Goal: Information Seeking & Learning: Learn about a topic

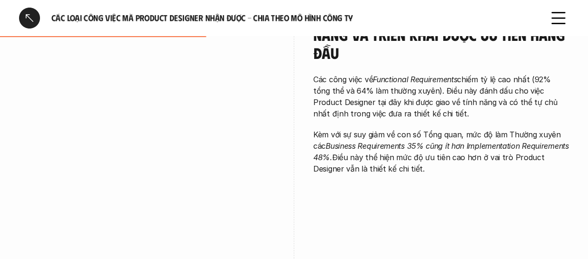
scroll to position [619, 0]
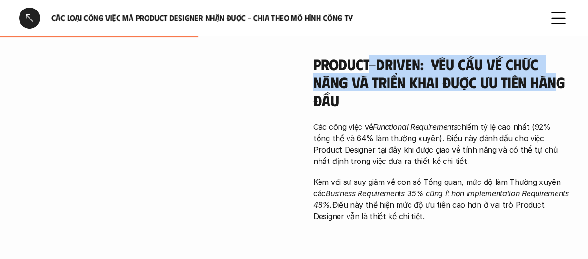
drag, startPoint x: 372, startPoint y: 64, endPoint x: 551, endPoint y: 91, distance: 181.0
click at [551, 91] on h4 "Product-driven: Yêu cầu về chức năng và triển khai được ưu tiên hàng đầu" at bounding box center [441, 82] width 256 height 55
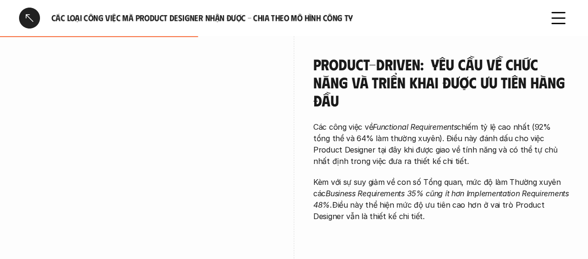
click at [399, 110] on div "Product-driven: Yêu cầu về chức năng và triển khai được ưu tiên hàng đầu Các cô…" at bounding box center [441, 138] width 256 height 167
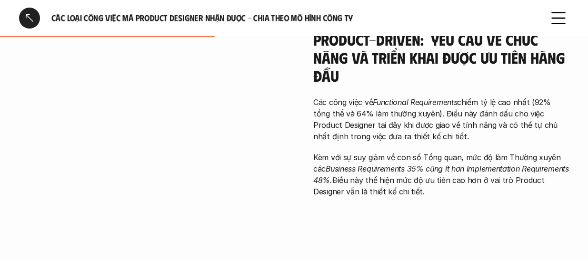
scroll to position [666, 0]
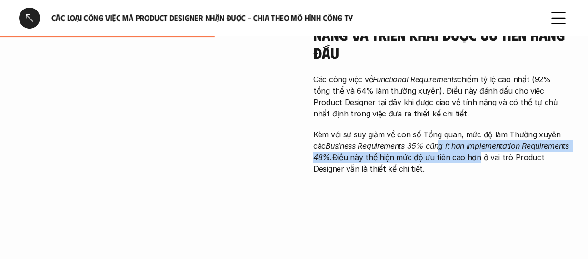
drag, startPoint x: 443, startPoint y: 148, endPoint x: 525, endPoint y: 153, distance: 81.6
click at [525, 153] on p "Kèm với sự suy giảm về con số Tổng quan, mức độ làm Thường xuyên các Business R…" at bounding box center [441, 152] width 256 height 46
click at [513, 159] on p "Kèm với sự suy giảm về con số Tổng quan, mức độ làm Thường xuyên các Business R…" at bounding box center [441, 152] width 256 height 46
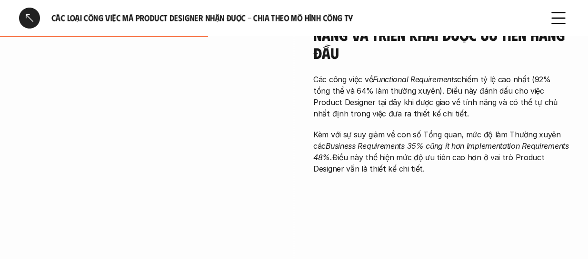
scroll to position [619, 0]
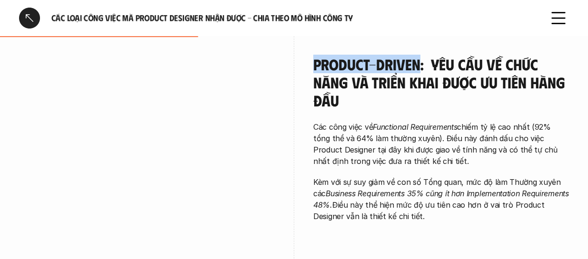
drag, startPoint x: 349, startPoint y: 62, endPoint x: 419, endPoint y: 60, distance: 70.0
click at [419, 60] on div "Product-driven: Yêu cầu về chức năng và triển khai được ưu tiên hàng đầu Các cô…" at bounding box center [294, 205] width 550 height 349
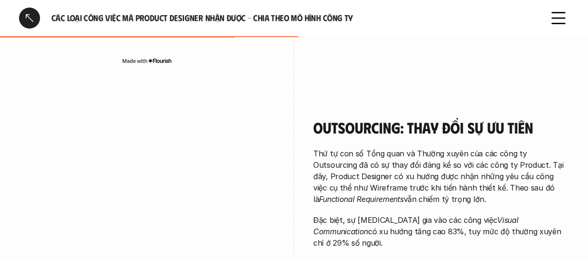
click at [395, 101] on div "Outsourcing: Thay đổi sự ưu tiên Thứ tự con số Tổng quan và Thường xuyên của cá…" at bounding box center [441, 208] width 256 height 227
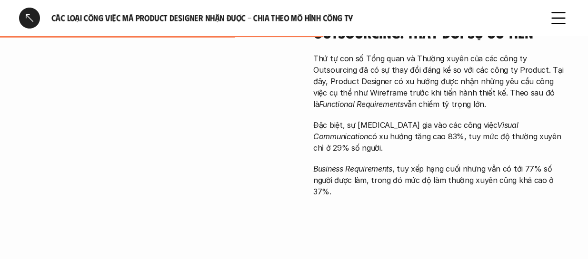
scroll to position [952, 0]
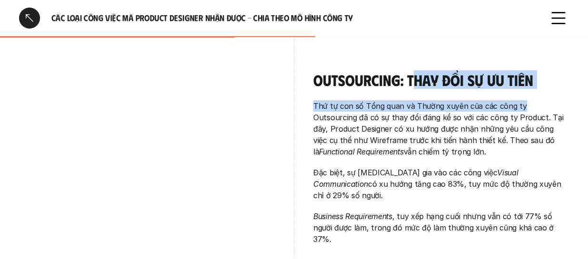
drag, startPoint x: 519, startPoint y: 99, endPoint x: 503, endPoint y: 149, distance: 53.1
click at [521, 106] on div "Outsourcing: Thay đổi sự ưu tiên Thứ tự con số Tổng quan và Thường xuyên của cá…" at bounding box center [441, 158] width 256 height 174
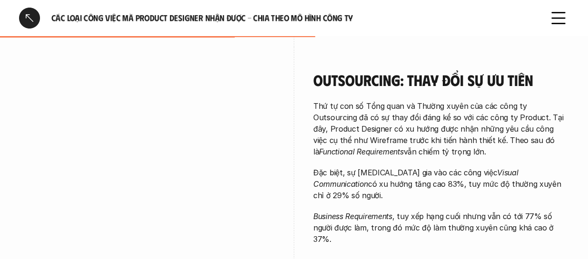
click at [489, 155] on p "Thứ tự con số Tổng quan và Thường xuyên của các công ty Outsourcing đã có sự th…" at bounding box center [441, 128] width 256 height 57
drag, startPoint x: 386, startPoint y: 122, endPoint x: 497, endPoint y: 121, distance: 110.9
click at [497, 121] on p "Thứ tự con số Tổng quan và Thường xuyên của các công ty Outsourcing đã có sự th…" at bounding box center [441, 128] width 256 height 57
click at [496, 122] on p "Thứ tự con số Tổng quan và Thường xuyên của các công ty Outsourcing đã có sự th…" at bounding box center [441, 128] width 256 height 57
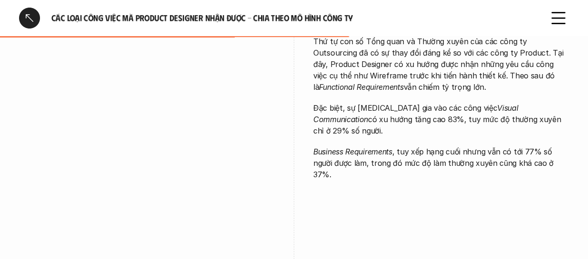
scroll to position [1000, 0]
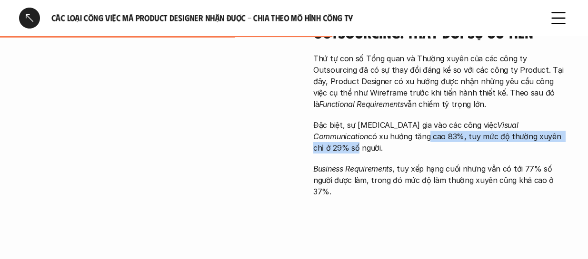
drag, startPoint x: 351, startPoint y: 131, endPoint x: 522, endPoint y: 138, distance: 171.5
click at [522, 138] on p "Đặc biệt, sự [MEDICAL_DATA] gia vào các công việc Visual Communication có xu hư…" at bounding box center [441, 136] width 256 height 34
click at [472, 137] on p "Đặc biệt, sự [MEDICAL_DATA] gia vào các công việc Visual Communication có xu hư…" at bounding box center [441, 136] width 256 height 34
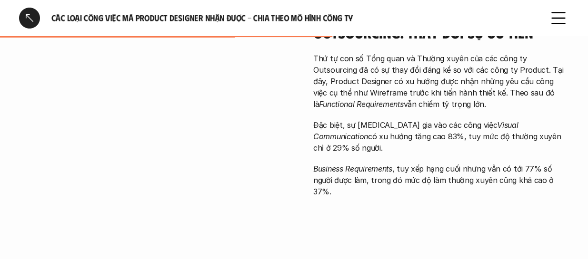
click at [470, 129] on em "Visual Communication" at bounding box center [416, 130] width 207 height 21
click at [513, 128] on em "Visual Communication" at bounding box center [416, 130] width 207 height 21
drag, startPoint x: 474, startPoint y: 139, endPoint x: 549, endPoint y: 139, distance: 75.7
click at [549, 139] on p "Đặc biệt, sự [MEDICAL_DATA] gia vào các công việc Visual Communication có xu hư…" at bounding box center [441, 136] width 256 height 34
click at [512, 145] on div "Thứ tự con số Tổng quan và Thường xuyên của các công ty Outsourcing đã có sự th…" at bounding box center [441, 125] width 256 height 145
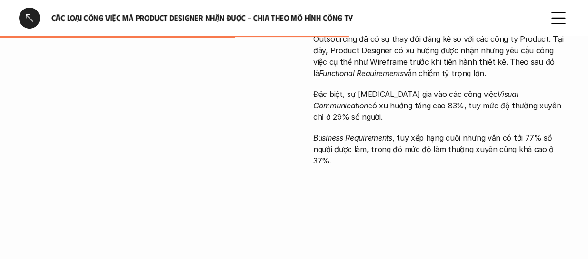
scroll to position [1047, 0]
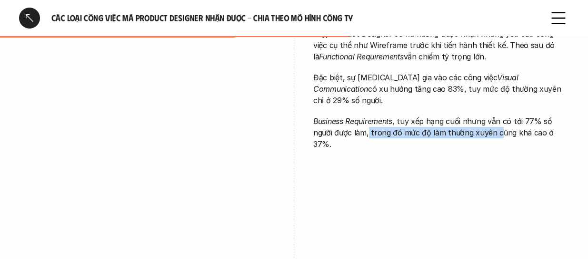
drag, startPoint x: 394, startPoint y: 121, endPoint x: 501, endPoint y: 133, distance: 107.7
click at [499, 132] on div "Outsourcing: Thay đổi sự ưu tiên Thứ tự con số Tổng quan và Thường xuyên của cá…" at bounding box center [441, 65] width 256 height 227
click at [453, 142] on div "Outsourcing: Thay đổi sự ưu tiên Thứ tự con số Tổng quan và Thường xuyên của cá…" at bounding box center [441, 65] width 256 height 227
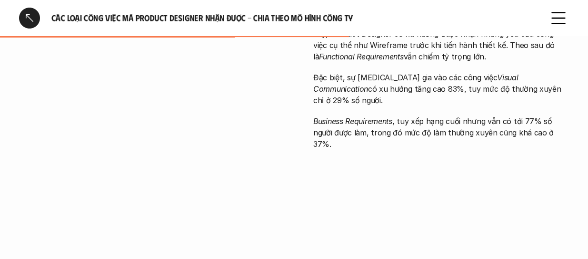
click at [353, 119] on p "Business Requirements , tuy xếp hạng cuối nhưng vẫn có tới 77% số người được là…" at bounding box center [441, 133] width 256 height 34
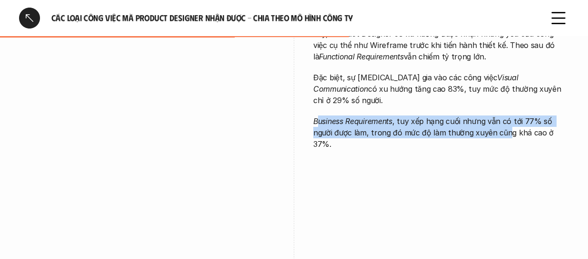
drag, startPoint x: 319, startPoint y: 112, endPoint x: 508, endPoint y: 133, distance: 190.1
click at [508, 133] on div "Outsourcing: Thay đổi sự ưu tiên Thứ tự con số Tổng quan và Thường xuyên của cá…" at bounding box center [441, 65] width 256 height 227
click at [435, 120] on p "Business Requirements , tuy xếp hạng cuối nhưng vẫn có tới 77% số người được là…" at bounding box center [441, 133] width 256 height 34
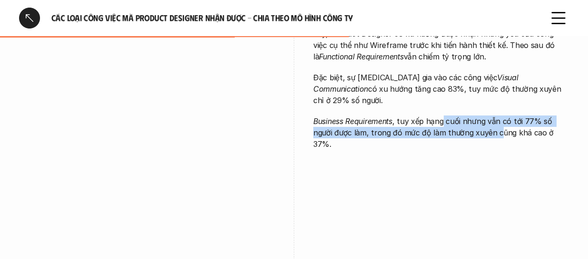
drag, startPoint x: 454, startPoint y: 113, endPoint x: 496, endPoint y: 121, distance: 42.8
click at [496, 121] on p "Business Requirements , tuy xếp hạng cuối nhưng vẫn có tới 77% số người được là…" at bounding box center [441, 133] width 256 height 34
click at [464, 116] on p "Business Requirements , tuy xếp hạng cuối nhưng vẫn có tới 77% số người được là…" at bounding box center [441, 133] width 256 height 34
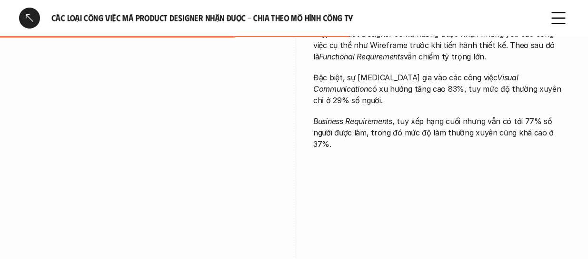
click at [489, 116] on p "Business Requirements , tuy xếp hạng cuối nhưng vẫn có tới 77% số người được là…" at bounding box center [441, 133] width 256 height 34
drag, startPoint x: 511, startPoint y: 108, endPoint x: 536, endPoint y: 110, distance: 25.8
click at [516, 116] on p "Business Requirements , tuy xếp hạng cuối nhưng vẫn có tới 77% số người được là…" at bounding box center [441, 133] width 256 height 34
click at [536, 116] on p "Business Requirements , tuy xếp hạng cuối nhưng vẫn có tới 77% số người được là…" at bounding box center [441, 133] width 256 height 34
click at [538, 116] on p "Business Requirements , tuy xếp hạng cuối nhưng vẫn có tới 77% số người được là…" at bounding box center [441, 133] width 256 height 34
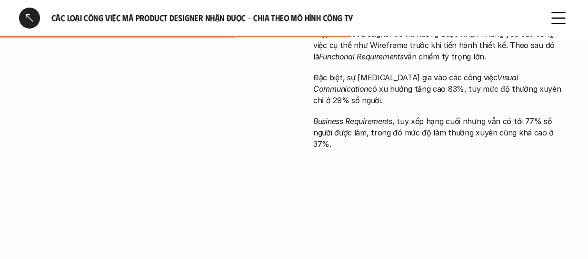
click at [546, 116] on p "Business Requirements , tuy xếp hạng cuối nhưng vẫn có tới 77% số người được là…" at bounding box center [441, 133] width 256 height 34
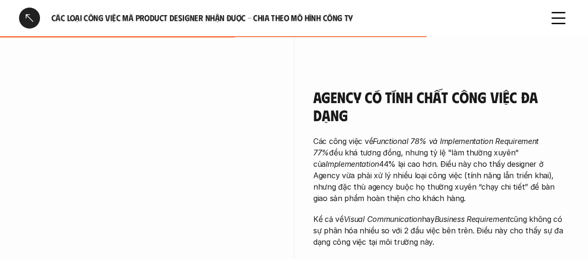
scroll to position [1285, 0]
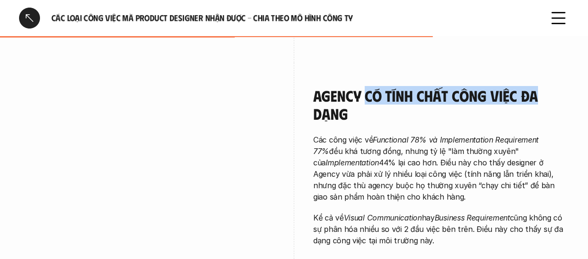
drag, startPoint x: 404, startPoint y: 98, endPoint x: 537, endPoint y: 100, distance: 132.8
click at [537, 100] on h4 "Agency có tính chất công việc đa dạng" at bounding box center [441, 105] width 256 height 37
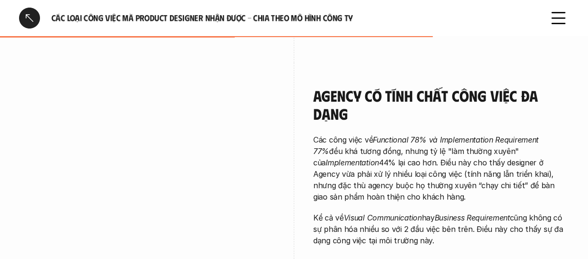
click at [439, 116] on h4 "Agency có tính chất công việc đa dạng" at bounding box center [441, 105] width 256 height 37
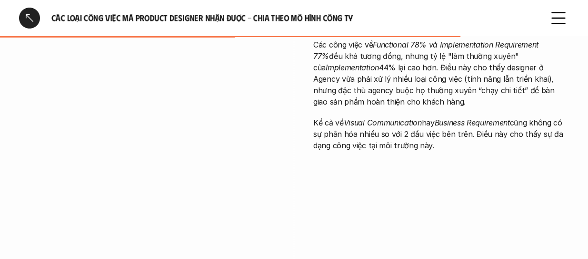
scroll to position [1333, 0]
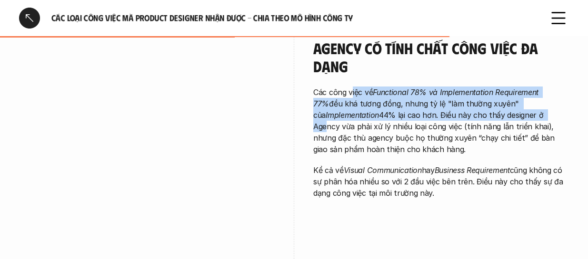
drag, startPoint x: 361, startPoint y: 98, endPoint x: 485, endPoint y: 117, distance: 125.7
click at [485, 117] on p "Các công việc về Functional 78% và Implementation Requirement 77% đều khá tương…" at bounding box center [441, 121] width 256 height 69
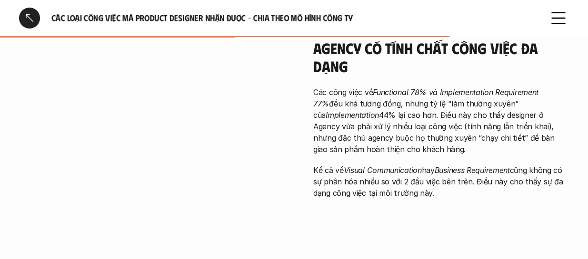
click at [483, 125] on p "Các công việc về Functional 78% và Implementation Requirement 77% đều khá tương…" at bounding box center [441, 121] width 256 height 69
drag, startPoint x: 488, startPoint y: 98, endPoint x: 553, endPoint y: 96, distance: 64.8
click at [553, 96] on p "Các công việc về Functional 78% và Implementation Requirement 77% đều khá tương…" at bounding box center [441, 121] width 256 height 69
click at [461, 126] on p "Các công việc về Functional 78% và Implementation Requirement 77% đều khá tương…" at bounding box center [441, 121] width 256 height 69
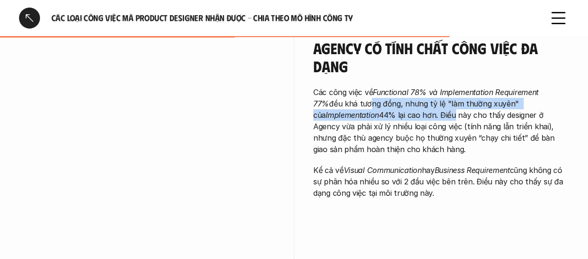
drag, startPoint x: 358, startPoint y: 109, endPoint x: 386, endPoint y: 111, distance: 28.6
click at [386, 111] on p "Các công việc về Functional 78% và Implementation Requirement 77% đều khá tương…" at bounding box center [441, 121] width 256 height 69
click at [348, 121] on p "Các công việc về Functional 78% và Implementation Requirement 77% đều khá tương…" at bounding box center [441, 121] width 256 height 69
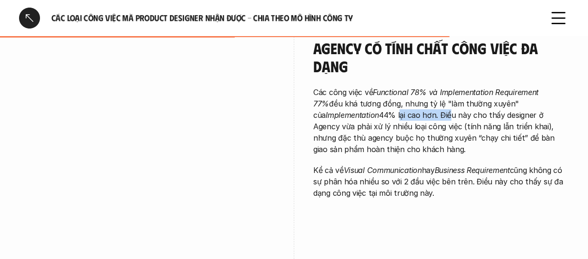
drag, startPoint x: 332, startPoint y: 118, endPoint x: 389, endPoint y: 118, distance: 57.1
click at [384, 118] on p "Các công việc về Functional 78% và Implementation Requirement 77% đều khá tương…" at bounding box center [441, 121] width 256 height 69
click at [397, 119] on p "Các công việc về Functional 78% và Implementation Requirement 77% đều khá tương…" at bounding box center [441, 121] width 256 height 69
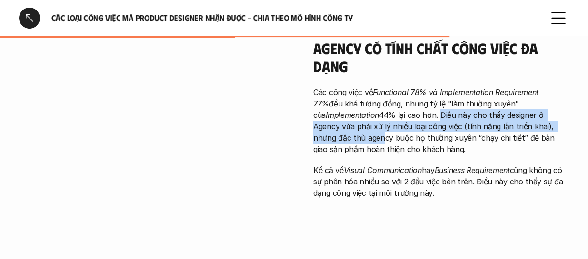
drag, startPoint x: 372, startPoint y: 121, endPoint x: 537, endPoint y: 130, distance: 165.4
click at [537, 130] on p "Các công việc về Functional 78% và Implementation Requirement 77% đều khá tương…" at bounding box center [441, 121] width 256 height 69
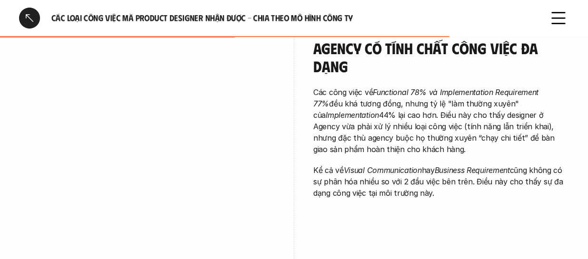
click at [505, 145] on p "Các công việc về Functional 78% và Implementation Requirement 77% đều khá tương…" at bounding box center [441, 121] width 256 height 69
drag, startPoint x: 360, startPoint y: 169, endPoint x: 426, endPoint y: 169, distance: 65.2
click at [426, 169] on p "Kể cả về Visual Communication hay Business Requirement cũng không có sự phân hó…" at bounding box center [441, 182] width 256 height 34
click at [452, 165] on p "Kể cả về Visual Communication hay Business Requirement cũng không có sự phân hó…" at bounding box center [441, 182] width 256 height 34
drag, startPoint x: 350, startPoint y: 138, endPoint x: 491, endPoint y: 137, distance: 140.4
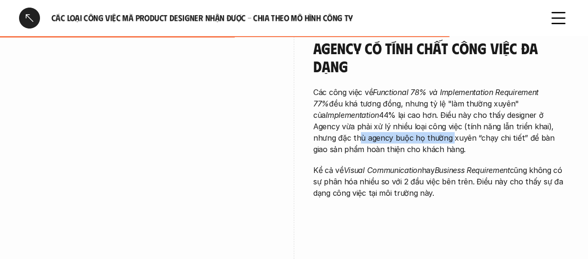
click at [505, 131] on p "Các công việc về Functional 78% và Implementation Requirement 77% đều khá tương…" at bounding box center [441, 121] width 256 height 69
click at [457, 145] on p "Các công việc về Functional 78% và Implementation Requirement 77% đều khá tương…" at bounding box center [441, 121] width 256 height 69
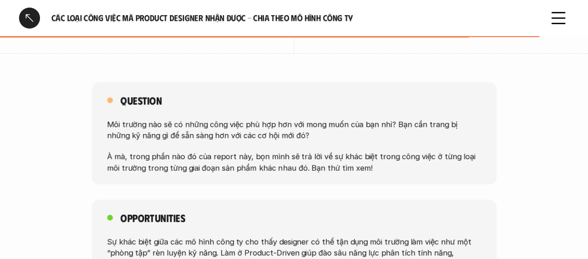
scroll to position [1666, 0]
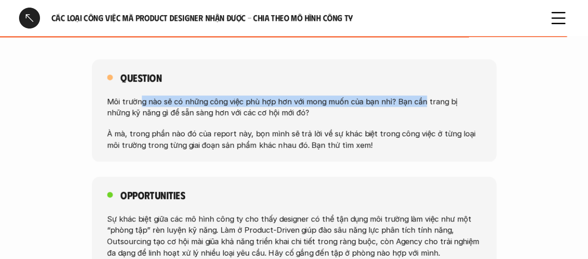
drag, startPoint x: 140, startPoint y: 100, endPoint x: 416, endPoint y: 97, distance: 276.1
click at [416, 97] on p "Môi trường nào sẽ có những công việc phù hợp hơn với mong muốn của bạn nhỉ? Bạn…" at bounding box center [294, 106] width 374 height 23
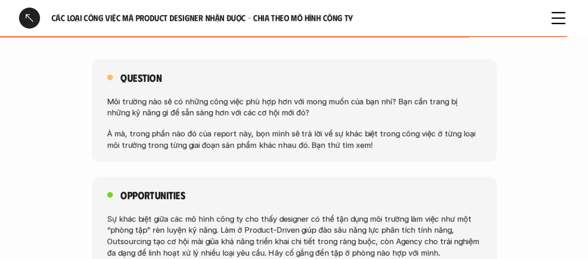
click at [251, 127] on div "Môi trường nào sẽ có những công việc phù hợp hơn với mong muốn của bạn nhỉ? Bạn…" at bounding box center [294, 122] width 374 height 55
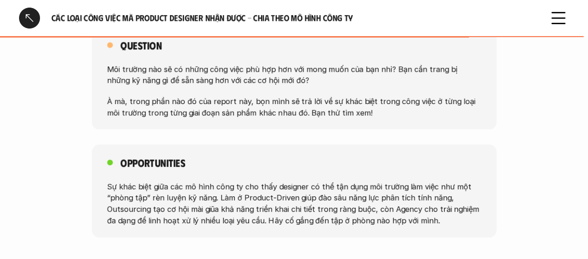
scroll to position [1713, 0]
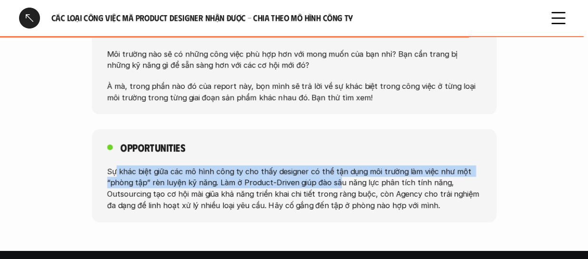
drag, startPoint x: 145, startPoint y: 173, endPoint x: 336, endPoint y: 179, distance: 191.5
click at [336, 179] on p "Sự khác biệt giữa các mô hình công ty cho thấy designer có thể tận dụng môi trư…" at bounding box center [294, 189] width 374 height 46
click at [224, 183] on p "Sự khác biệt giữa các mô hình công ty cho thấy designer có thể tận dụng môi trư…" at bounding box center [294, 189] width 374 height 46
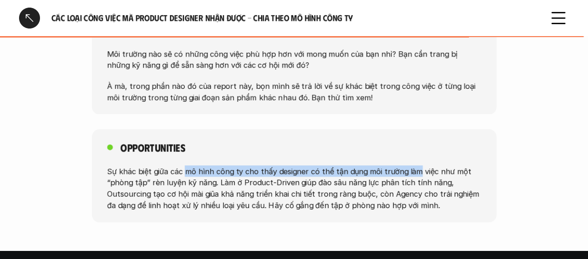
drag, startPoint x: 188, startPoint y: 173, endPoint x: 411, endPoint y: 171, distance: 222.3
click at [411, 171] on p "Sự khác biệt giữa các mô hình công ty cho thấy designer có thể tận dụng môi trư…" at bounding box center [294, 189] width 374 height 46
click at [351, 171] on p "Sự khác biệt giữa các mô hình công ty cho thấy designer có thể tận dụng môi trư…" at bounding box center [294, 189] width 374 height 46
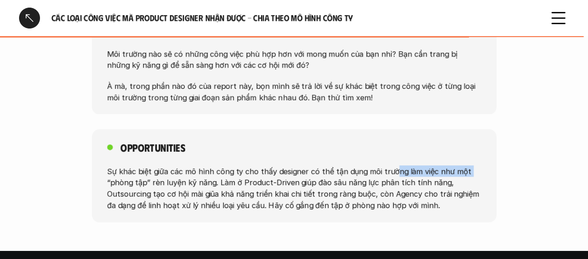
drag, startPoint x: 389, startPoint y: 168, endPoint x: 382, endPoint y: 185, distance: 19.0
click at [454, 176] on p "Sự khác biệt giữa các mô hình công ty cho thấy designer có thể tận dụng môi trư…" at bounding box center [294, 189] width 374 height 46
click at [232, 206] on p "Sự khác biệt giữa các mô hình công ty cho thấy designer có thể tận dụng môi trư…" at bounding box center [294, 189] width 374 height 46
click at [174, 183] on p "Sự khác biệt giữa các mô hình công ty cho thấy designer có thể tận dụng môi trư…" at bounding box center [294, 189] width 374 height 46
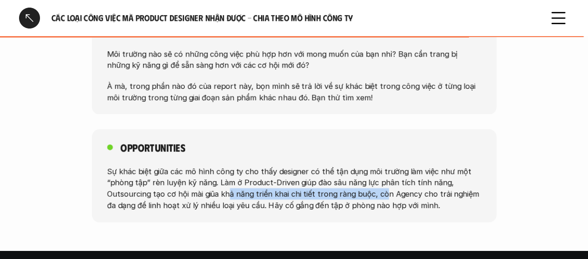
drag, startPoint x: 258, startPoint y: 195, endPoint x: 378, endPoint y: 195, distance: 120.4
click at [378, 195] on p "Sự khác biệt giữa các mô hình công ty cho thấy designer có thể tận dụng môi trư…" at bounding box center [294, 189] width 374 height 46
click at [370, 197] on p "Sự khác biệt giữa các mô hình công ty cho thấy designer có thể tận dụng môi trư…" at bounding box center [294, 189] width 374 height 46
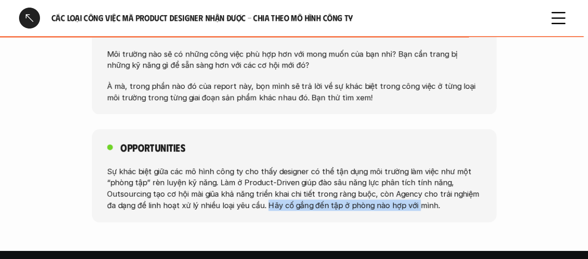
drag, startPoint x: 262, startPoint y: 209, endPoint x: 293, endPoint y: 199, distance: 32.4
click at [397, 199] on p "Sự khác biệt giữa các mô hình công ty cho thấy designer có thể tận dụng môi trư…" at bounding box center [294, 189] width 374 height 46
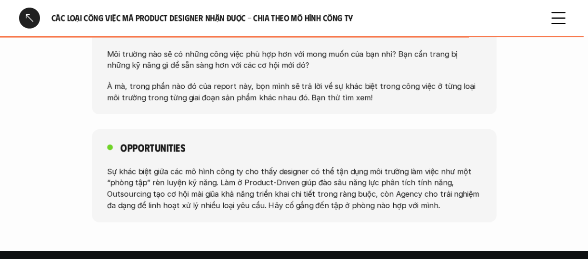
click at [273, 202] on p "Sự khác biệt giữa các mô hình công ty cho thấy designer có thể tận dụng môi trư…" at bounding box center [294, 189] width 374 height 46
click at [31, 19] on div at bounding box center [29, 18] width 21 height 21
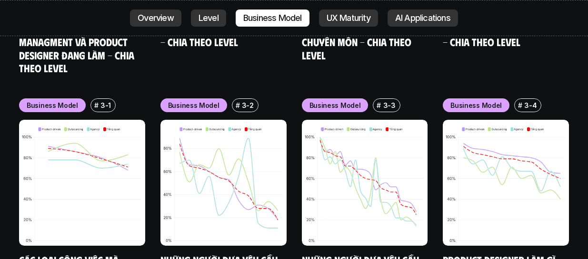
scroll to position [3752, 0]
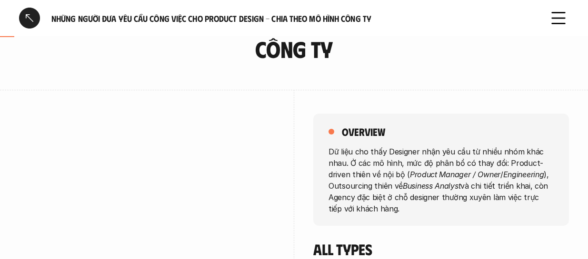
scroll to position [95, 0]
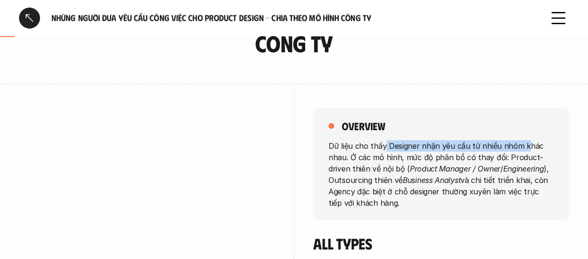
drag, startPoint x: 384, startPoint y: 151, endPoint x: 523, endPoint y: 151, distance: 139.0
click at [523, 151] on p "Dữ liệu cho thấy Designer nhận yêu cầu từ nhiều nhóm khác nhau. Ở các mô hình, …" at bounding box center [440, 174] width 225 height 69
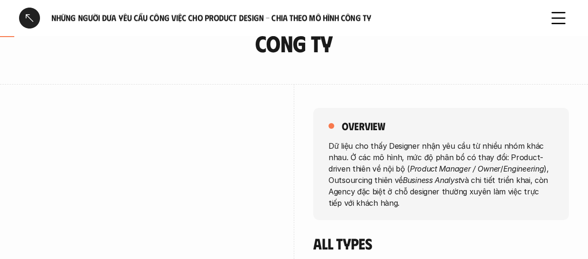
click at [436, 164] on em "Product Manager / Owner" at bounding box center [455, 169] width 90 height 10
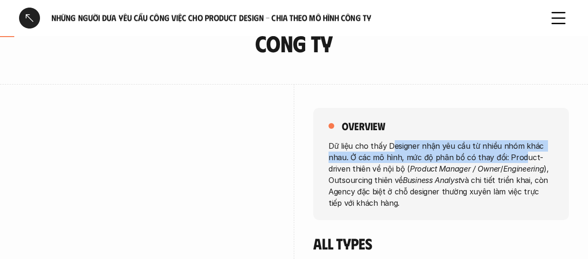
drag, startPoint x: 390, startPoint y: 151, endPoint x: 523, endPoint y: 156, distance: 132.4
click at [523, 154] on p "Dữ liệu cho thấy Designer nhận yêu cầu từ nhiều nhóm khác nhau. Ở các mô hình, …" at bounding box center [440, 174] width 225 height 69
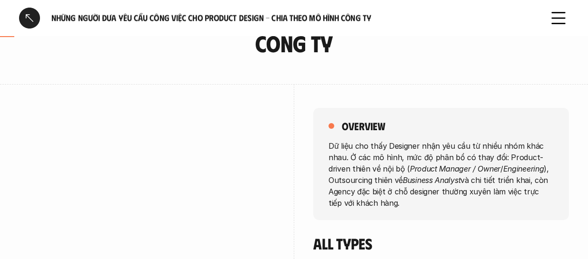
click at [439, 177] on em "Business Analyst" at bounding box center [432, 181] width 58 height 10
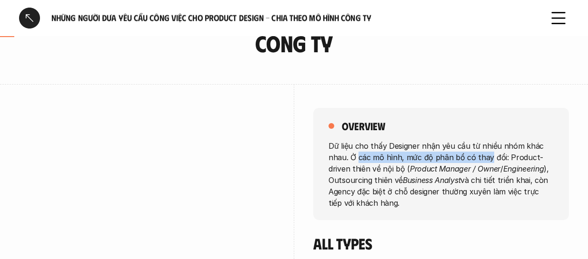
drag, startPoint x: 373, startPoint y: 152, endPoint x: 487, endPoint y: 157, distance: 114.3
click at [487, 157] on p "Dữ liệu cho thấy Designer nhận yêu cầu từ nhiều nhóm khác nhau. Ở các mô hình, …" at bounding box center [440, 174] width 225 height 69
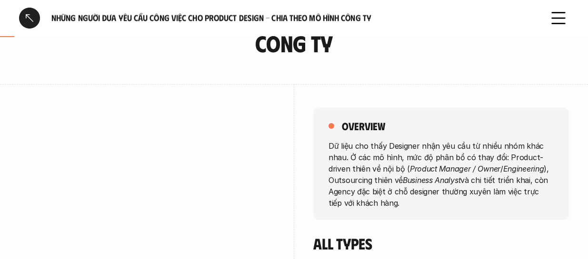
click at [389, 172] on p "Dữ liệu cho thấy Designer nhận yêu cầu từ nhiều nhóm khác nhau. Ở các mô hình, …" at bounding box center [440, 174] width 225 height 69
drag, startPoint x: 472, startPoint y: 153, endPoint x: 536, endPoint y: 155, distance: 64.3
click at [536, 155] on p "Dữ liệu cho thấy Designer nhận yêu cầu từ nhiều nhóm khác nhau. Ở các mô hình, …" at bounding box center [440, 174] width 225 height 69
click at [499, 164] on p "Dữ liệu cho thấy Designer nhận yêu cầu từ nhiều nhóm khác nhau. Ở các mô hình, …" at bounding box center [440, 174] width 225 height 69
drag, startPoint x: 379, startPoint y: 184, endPoint x: 322, endPoint y: 183, distance: 57.1
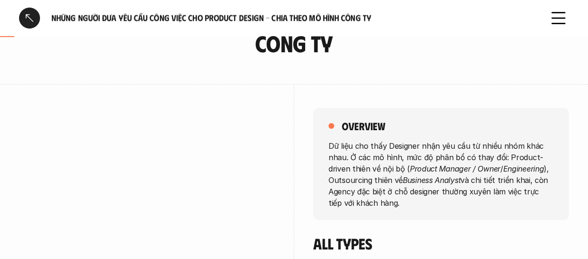
click at [379, 184] on p "Dữ liệu cho thấy Designer nhận yêu cầu từ nhiều nhóm khác nhau. Ở các mô hình, …" at bounding box center [440, 174] width 225 height 69
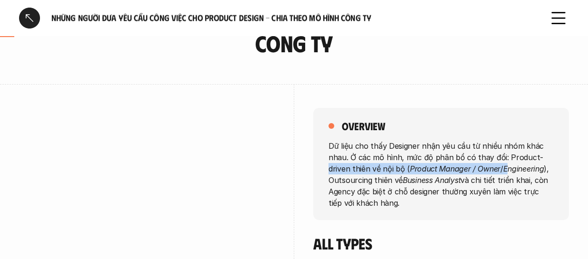
drag, startPoint x: 381, startPoint y: 169, endPoint x: 510, endPoint y: 172, distance: 129.5
click at [510, 172] on div "overview Dữ liệu cho thấy Designer nhận yêu cầu từ nhiều nhóm khác nhau. Ở các …" at bounding box center [441, 164] width 256 height 112
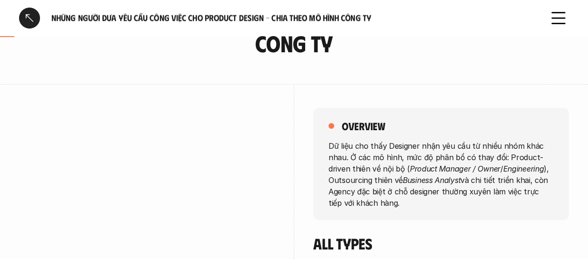
click at [458, 181] on em "Business Analyst" at bounding box center [432, 181] width 58 height 10
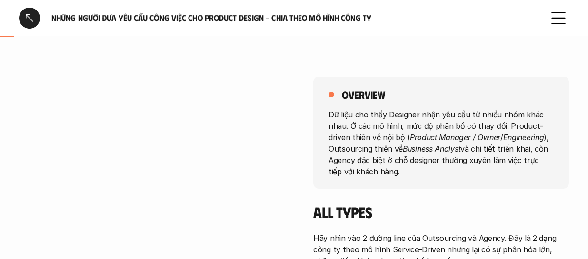
scroll to position [143, 0]
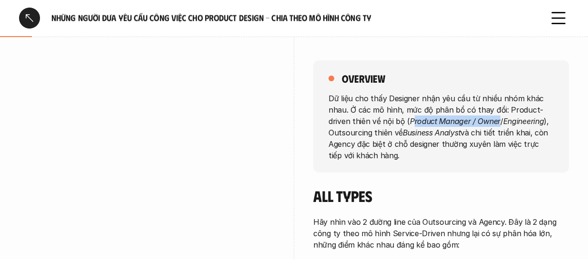
drag, startPoint x: 425, startPoint y: 120, endPoint x: 499, endPoint y: 122, distance: 74.3
click at [499, 122] on p "Dữ liệu cho thấy Designer nhận yêu cầu từ nhiều nhóm khác nhau. Ở các mô hình, …" at bounding box center [440, 127] width 225 height 69
drag, startPoint x: 526, startPoint y: 123, endPoint x: 546, endPoint y: 126, distance: 19.7
click at [546, 126] on p "Dữ liệu cho thấy Designer nhận yêu cầu từ nhiều nhóm khác nhau. Ở các mô hình, …" at bounding box center [440, 127] width 225 height 69
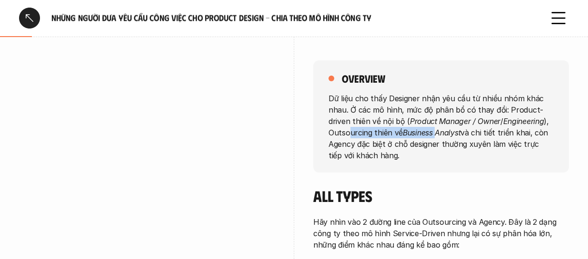
drag, startPoint x: 347, startPoint y: 137, endPoint x: 436, endPoint y: 137, distance: 88.5
click at [436, 137] on p "Dữ liệu cho thấy Designer nhận yêu cầu từ nhiều nhóm khác nhau. Ở các mô hình, …" at bounding box center [440, 127] width 225 height 69
click at [478, 139] on p "Dữ liệu cho thấy Designer nhận yêu cầu từ nhiều nhóm khác nhau. Ở các mô hình, …" at bounding box center [440, 127] width 225 height 69
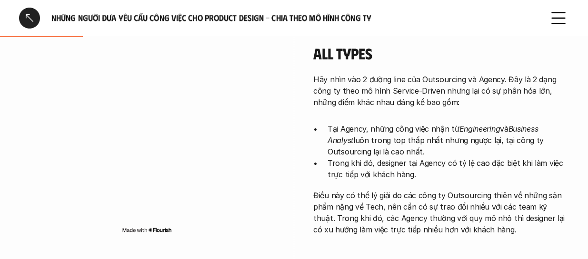
scroll to position [238, 0]
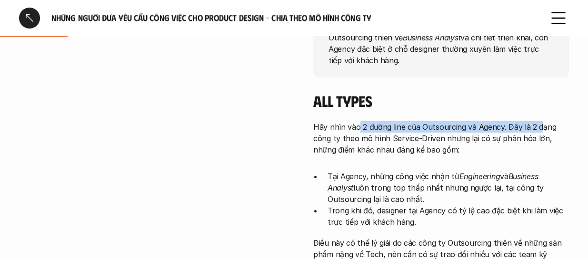
drag, startPoint x: 357, startPoint y: 125, endPoint x: 462, endPoint y: 141, distance: 106.4
click at [539, 126] on p "Hãy nhìn vào 2 đường line của Outsourcing và Agency. Đây là 2 dạng công ty theo…" at bounding box center [441, 138] width 256 height 34
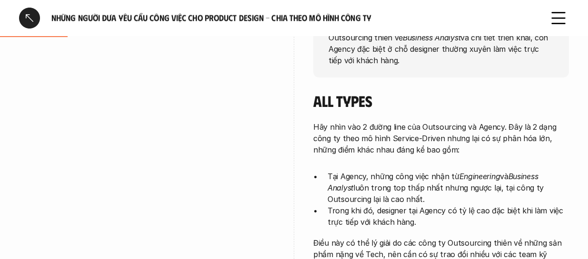
click at [462, 141] on p "Hãy nhìn vào 2 đường line của Outsourcing và Agency. Đây là 2 dạng công ty theo…" at bounding box center [441, 138] width 256 height 34
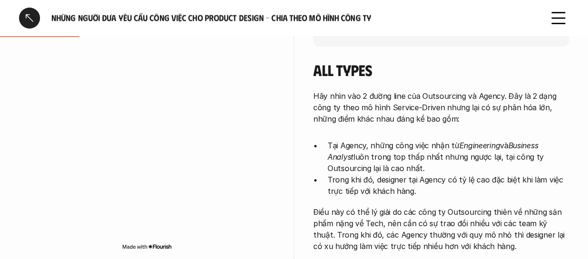
scroll to position [286, 0]
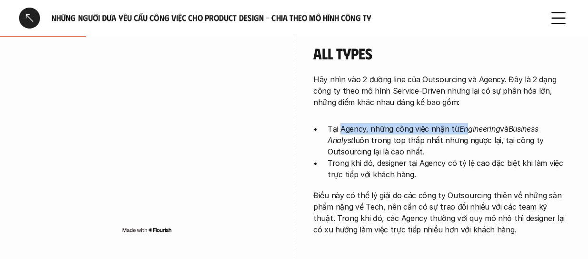
drag, startPoint x: 343, startPoint y: 127, endPoint x: 469, endPoint y: 129, distance: 126.2
click at [469, 129] on p "Tại Agency, những công việc nhận từ Engineering và Business Analyst luôn trong …" at bounding box center [447, 140] width 241 height 34
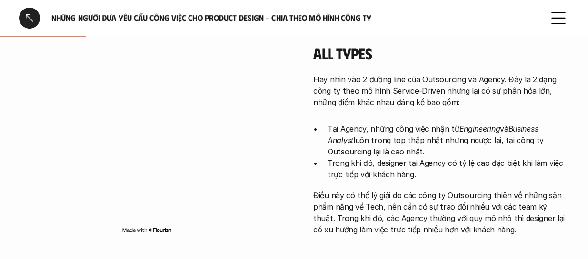
click at [401, 152] on p "Tại Agency, những công việc nhận từ Engineering và Business Analyst luôn trong …" at bounding box center [447, 140] width 241 height 34
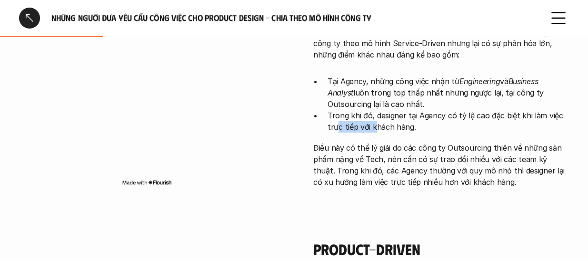
drag, startPoint x: 347, startPoint y: 127, endPoint x: 373, endPoint y: 124, distance: 26.3
click at [373, 124] on p "Trong khi đó, designer tại Agency có tỷ lệ cao đặc biệt khi làm việc trực tiếp …" at bounding box center [447, 121] width 241 height 23
click at [373, 125] on p "Trong khi đó, designer tại Agency có tỷ lệ cao đặc biệt khi làm việc trực tiếp …" at bounding box center [447, 121] width 241 height 23
drag, startPoint x: 364, startPoint y: 115, endPoint x: 495, endPoint y: 107, distance: 131.1
click at [495, 107] on ul "Tại Agency, những công việc nhận từ Engineering và Business Analyst luôn trong …" at bounding box center [441, 104] width 256 height 57
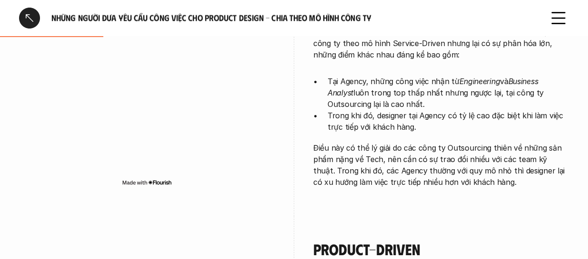
click at [436, 120] on p "Trong khi đó, designer tại Agency có tỷ lệ cao đặc biệt khi làm việc trực tiếp …" at bounding box center [447, 121] width 241 height 23
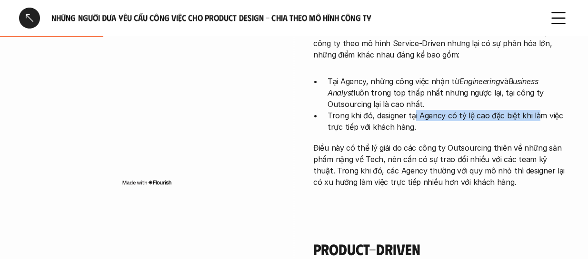
drag, startPoint x: 412, startPoint y: 119, endPoint x: 532, endPoint y: 115, distance: 120.5
click at [535, 115] on p "Trong khi đó, designer tại Agency có tỷ lệ cao đặc biệt khi làm việc trực tiếp …" at bounding box center [447, 121] width 241 height 23
click at [492, 119] on p "Trong khi đó, designer tại Agency có tỷ lệ cao đặc biệt khi làm việc trực tiếp …" at bounding box center [447, 121] width 241 height 23
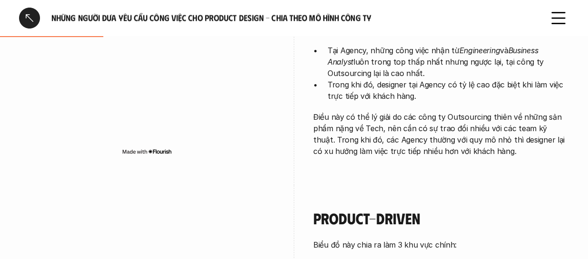
scroll to position [381, 0]
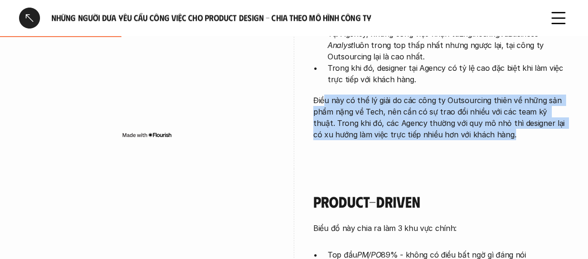
drag, startPoint x: 330, startPoint y: 98, endPoint x: 486, endPoint y: 139, distance: 162.0
click at [487, 139] on p "Điều này có thể lý giải do các công ty Outsourcing thiên về những sản phẩm nặng…" at bounding box center [441, 118] width 256 height 46
click at [409, 140] on p "Điều này có thể lý giải do các công ty Outsourcing thiên về những sản phẩm nặng…" at bounding box center [441, 118] width 256 height 46
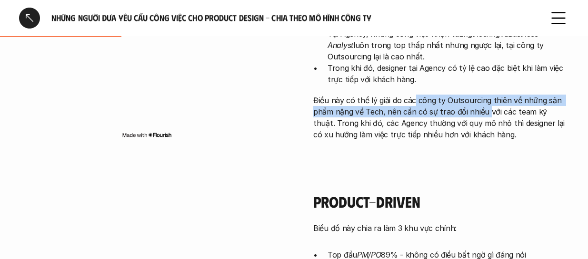
drag, startPoint x: 414, startPoint y: 100, endPoint x: 487, endPoint y: 114, distance: 74.6
click at [487, 114] on p "Điều này có thể lý giải do các công ty Outsourcing thiên về những sản phẩm nặng…" at bounding box center [441, 118] width 256 height 46
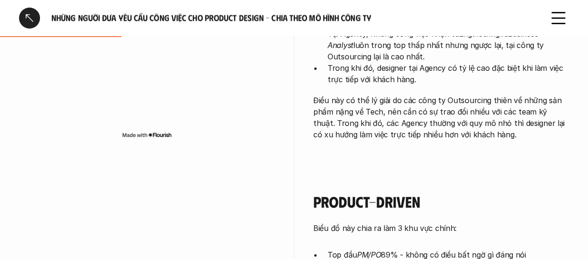
click at [484, 120] on p "Điều này có thể lý giải do các công ty Outsourcing thiên về những sản phẩm nặng…" at bounding box center [441, 118] width 256 height 46
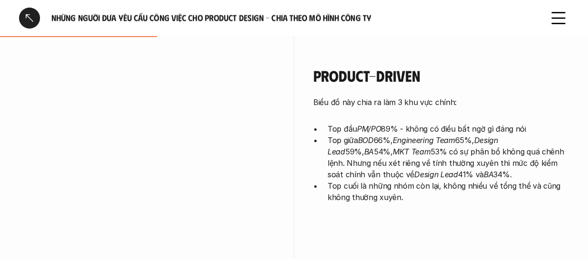
scroll to position [524, 0]
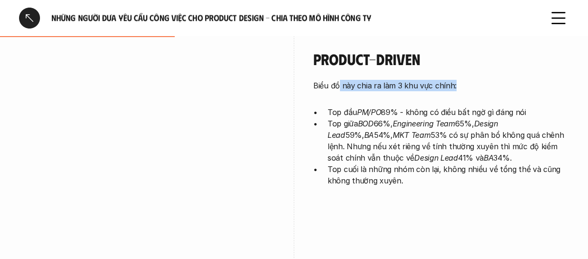
drag, startPoint x: 341, startPoint y: 88, endPoint x: 458, endPoint y: 134, distance: 125.9
click at [478, 88] on p "Biểu đồ này chia ra làm 3 khu vực chính:" at bounding box center [441, 85] width 256 height 11
click at [458, 134] on p "Top giữa BOD 66%, Engineering Team 65%, Design Lead 59%, BA 54%, MKT Team 53% c…" at bounding box center [447, 141] width 241 height 46
drag, startPoint x: 430, startPoint y: 127, endPoint x: 482, endPoint y: 125, distance: 52.4
click at [482, 125] on p "Top giữa BOD 66%, Engineering Team 65%, Design Lead 59%, BA 54%, MKT Team 53% c…" at bounding box center [447, 141] width 241 height 46
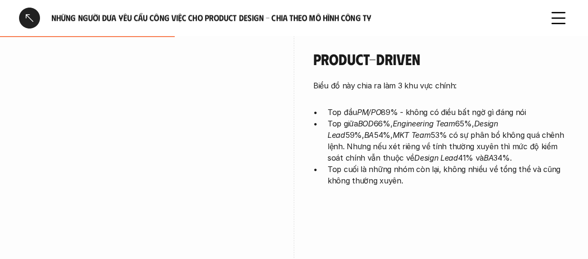
click at [482, 125] on p "Top giữa BOD 66%, Engineering Team 65%, Design Lead 59%, BA 54%, MKT Team 53% c…" at bounding box center [447, 141] width 241 height 46
click at [500, 125] on em "Design Lead" at bounding box center [413, 129] width 172 height 21
drag, startPoint x: 392, startPoint y: 135, endPoint x: 477, endPoint y: 135, distance: 85.2
click at [476, 135] on p "Top giữa BOD 66%, Engineering Team 65%, Design Lead 59%, BA 54%, MKT Team 53% c…" at bounding box center [447, 141] width 241 height 46
click at [442, 140] on p "Top giữa BOD 66%, Engineering Team 65%, Design Lead 59%, BA 54%, MKT Team 53% c…" at bounding box center [447, 141] width 241 height 46
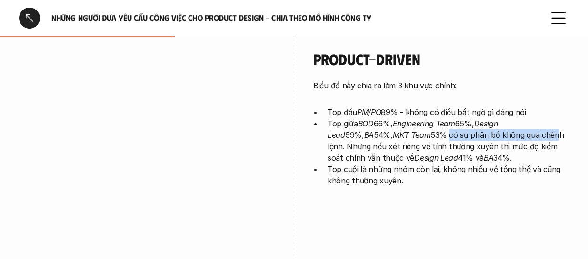
drag, startPoint x: 406, startPoint y: 137, endPoint x: 509, endPoint y: 138, distance: 103.3
click at [509, 138] on p "Top giữa BOD 66%, Engineering Team 65%, Design Lead 59%, BA 54%, MKT Team 53% c…" at bounding box center [447, 141] width 241 height 46
click at [491, 138] on p "Top giữa BOD 66%, Engineering Team 65%, Design Lead 59%, BA 54%, MKT Team 53% c…" at bounding box center [447, 141] width 241 height 46
click at [535, 138] on p "Top giữa BOD 66%, Engineering Team 65%, Design Lead 59%, BA 54%, MKT Team 53% c…" at bounding box center [447, 141] width 241 height 46
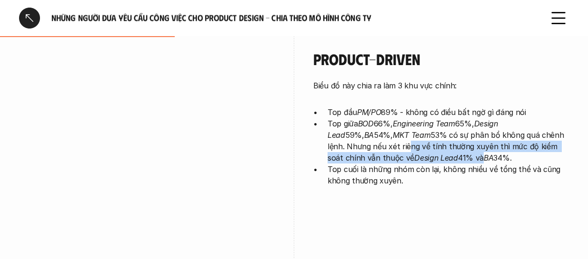
drag, startPoint x: 362, startPoint y: 150, endPoint x: 428, endPoint y: 155, distance: 66.3
click at [428, 155] on p "Top giữa BOD 66%, Engineering Team 65%, Design Lead 59%, BA 54%, MKT Team 53% c…" at bounding box center [447, 141] width 241 height 46
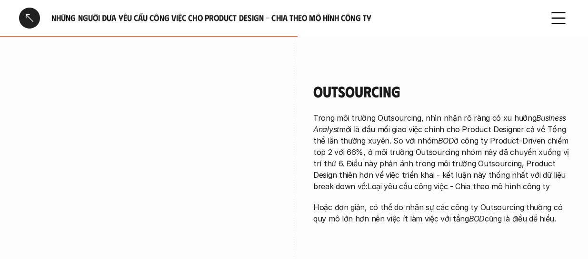
scroll to position [857, 0]
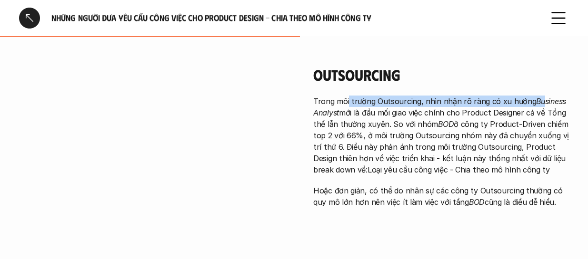
drag, startPoint x: 350, startPoint y: 100, endPoint x: 536, endPoint y: 95, distance: 186.2
click at [536, 95] on div "Outsourcing Trong môi trường Outsourcing, nhìn nhận rõ ràng có xu hướng Busines…" at bounding box center [441, 137] width 256 height 142
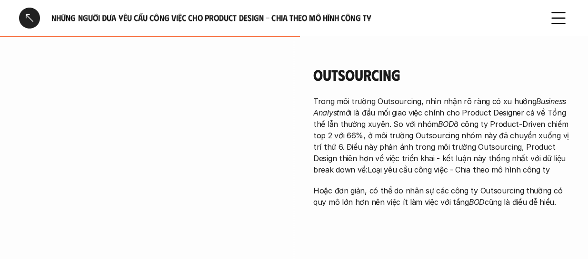
click at [485, 119] on p "Trong môi trường Outsourcing, nhìn nhận rõ ràng có xu hướng Business Analyst mớ…" at bounding box center [441, 136] width 256 height 80
click at [533, 119] on p "Trong môi trường Outsourcing, nhìn nhận rõ ràng có xu hướng Business Analyst mớ…" at bounding box center [441, 136] width 256 height 80
drag, startPoint x: 396, startPoint y: 120, endPoint x: 458, endPoint y: 122, distance: 61.9
click at [458, 122] on p "Trong môi trường Outsourcing, nhìn nhận rõ ràng có xu hướng Business Analyst mớ…" at bounding box center [441, 136] width 256 height 80
click at [440, 128] on em "BOD" at bounding box center [446, 124] width 16 height 10
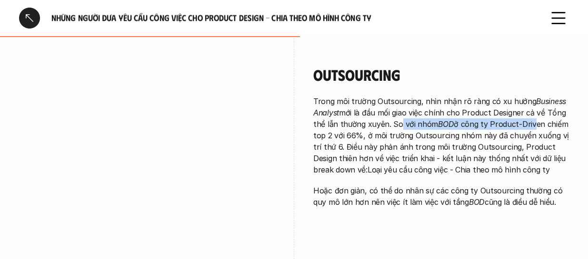
drag, startPoint x: 396, startPoint y: 121, endPoint x: 527, endPoint y: 129, distance: 131.6
click at [527, 129] on p "Trong môi trường Outsourcing, nhìn nhận rõ ràng có xu hướng Business Analyst mớ…" at bounding box center [441, 136] width 256 height 80
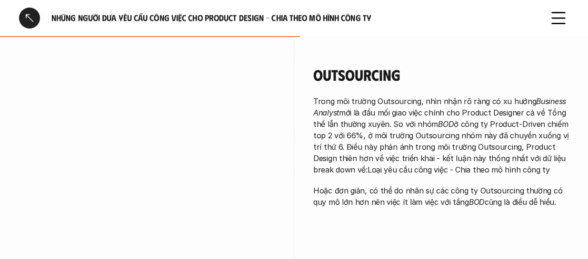
click at [471, 135] on p "Trong môi trường Outsourcing, nhìn nhận rõ ràng có xu hướng Business Analyst mớ…" at bounding box center [441, 136] width 256 height 80
drag, startPoint x: 346, startPoint y: 139, endPoint x: 393, endPoint y: 140, distance: 47.1
click at [391, 140] on p "Trong môi trường Outsourcing, nhìn nhận rõ ràng có xu hướng Business Analyst mớ…" at bounding box center [441, 136] width 256 height 80
click at [405, 141] on p "Trong môi trường Outsourcing, nhìn nhận rõ ràng có xu hướng Business Analyst mớ…" at bounding box center [441, 136] width 256 height 80
drag, startPoint x: 430, startPoint y: 139, endPoint x: 479, endPoint y: 137, distance: 48.6
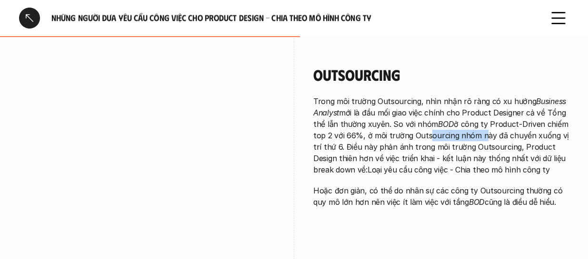
click at [479, 137] on p "Trong môi trường Outsourcing, nhìn nhận rõ ràng có xu hướng Business Analyst mớ…" at bounding box center [441, 136] width 256 height 80
click at [460, 138] on p "Trong môi trường Outsourcing, nhìn nhận rõ ràng có xu hướng Business Analyst mớ…" at bounding box center [441, 136] width 256 height 80
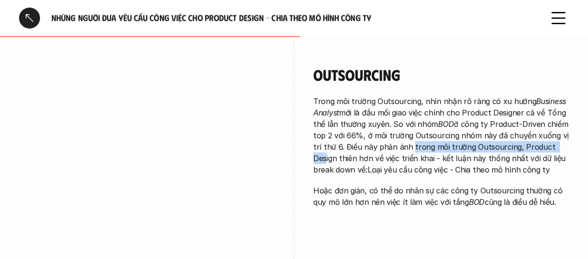
drag, startPoint x: 496, startPoint y: 148, endPoint x: 546, endPoint y: 143, distance: 50.2
click at [546, 143] on p "Trong môi trường Outsourcing, nhìn nhận rõ ràng có xu hướng Business Analyst mớ…" at bounding box center [441, 136] width 256 height 80
click at [506, 151] on p "Trong môi trường Outsourcing, nhìn nhận rõ ràng có xu hướng Business Analyst mớ…" at bounding box center [441, 136] width 256 height 80
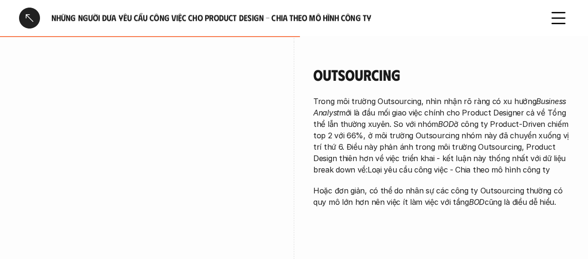
click at [451, 156] on p "Trong môi trường Outsourcing, nhìn nhận rõ ràng có xu hướng Business Analyst mớ…" at bounding box center [441, 136] width 256 height 80
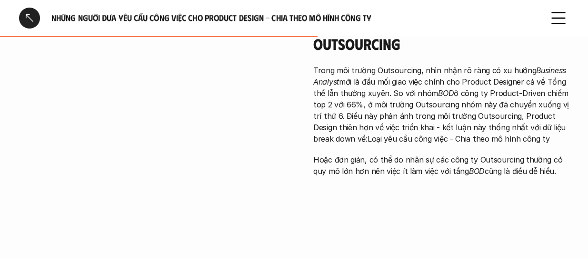
scroll to position [904, 0]
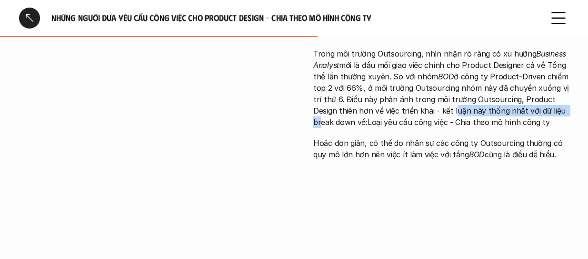
drag, startPoint x: 428, startPoint y: 111, endPoint x: 536, endPoint y: 114, distance: 107.6
click at [536, 114] on p "Trong môi trường Outsourcing, nhìn nhận rõ ràng có xu hướng Business Analyst mớ…" at bounding box center [441, 88] width 256 height 80
click at [537, 114] on p "Trong môi trường Outsourcing, nhìn nhận rõ ràng có xu hướng Business Analyst mớ…" at bounding box center [441, 88] width 256 height 80
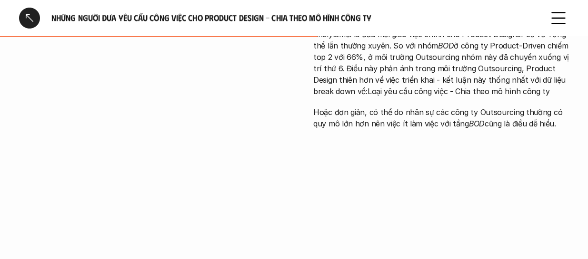
scroll to position [952, 0]
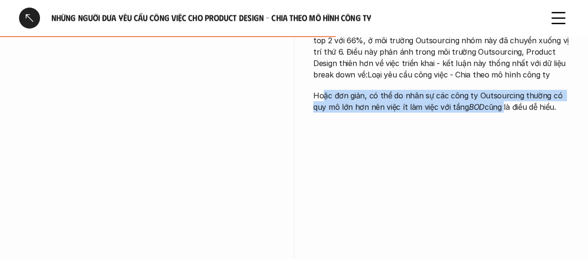
drag, startPoint x: 385, startPoint y: 92, endPoint x: 476, endPoint y: 119, distance: 95.0
click at [500, 116] on div "Outsourcing Trong môi trường Outsourcing, nhìn nhận rõ ràng có xu hướng Busines…" at bounding box center [441, 44] width 256 height 194
click at [397, 112] on p "Hoặc đơn giản, có thể do nhân sự các công ty Outsourcing thường có quy mô lớn h…" at bounding box center [441, 101] width 256 height 23
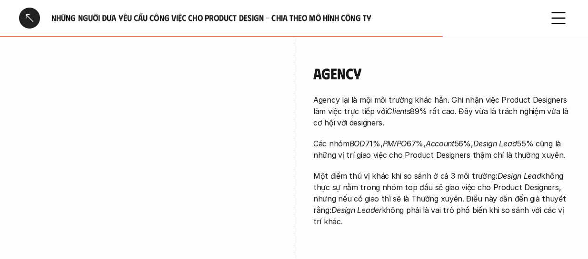
scroll to position [1190, 0]
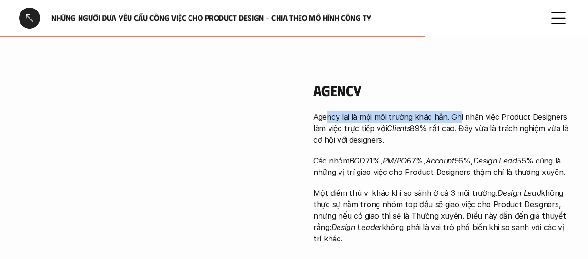
drag, startPoint x: 328, startPoint y: 113, endPoint x: 457, endPoint y: 114, distance: 129.5
click at [457, 114] on p "Agency lại là mội môi trường khác hẳn. Ghi nhận việc Product Designers làm việc…" at bounding box center [441, 128] width 256 height 34
click at [419, 119] on p "Agency lại là mội môi trường khác hẳn. Ghi nhận việc Product Designers làm việc…" at bounding box center [441, 128] width 256 height 34
click at [420, 117] on p "Agency lại là mội môi trường khác hẳn. Ghi nhận việc Product Designers làm việc…" at bounding box center [441, 128] width 256 height 34
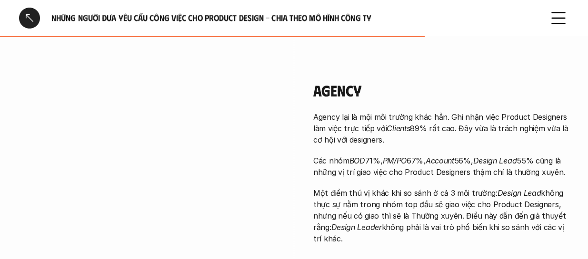
click at [444, 112] on p "Agency lại là mội môi trường khác hẳn. Ghi nhận việc Product Designers làm việc…" at bounding box center [441, 128] width 256 height 34
click at [456, 112] on p "Agency lại là mội môi trường khác hẳn. Ghi nhận việc Product Designers làm việc…" at bounding box center [441, 128] width 256 height 34
drag, startPoint x: 451, startPoint y: 113, endPoint x: 505, endPoint y: 113, distance: 54.3
click at [505, 113] on p "Agency lại là mội môi trường khác hẳn. Ghi nhận việc Product Designers làm việc…" at bounding box center [441, 128] width 256 height 34
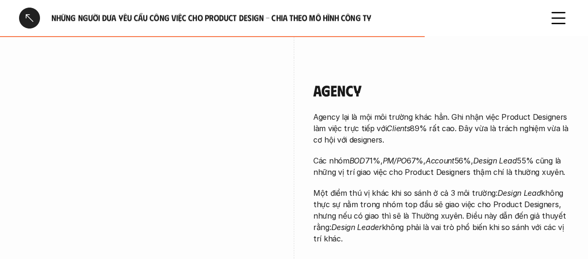
click at [449, 122] on p "Agency lại là mội môi trường khác hẳn. Ghi nhận việc Product Designers làm việc…" at bounding box center [441, 128] width 256 height 34
click at [448, 123] on p "Agency lại là mội môi trường khác hẳn. Ghi nhận việc Product Designers làm việc…" at bounding box center [441, 128] width 256 height 34
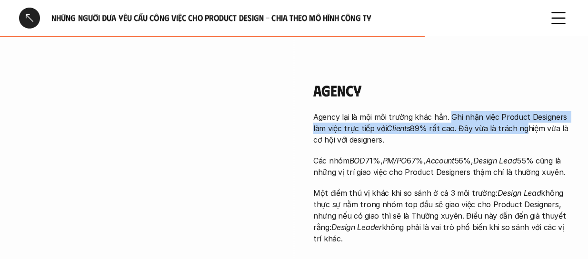
drag, startPoint x: 449, startPoint y: 119, endPoint x: 507, endPoint y: 127, distance: 58.2
click at [507, 127] on p "Agency lại là mội môi trường khác hẳn. Ghi nhận việc Product Designers làm việc…" at bounding box center [441, 128] width 256 height 34
click at [395, 133] on em "Clients" at bounding box center [397, 129] width 23 height 10
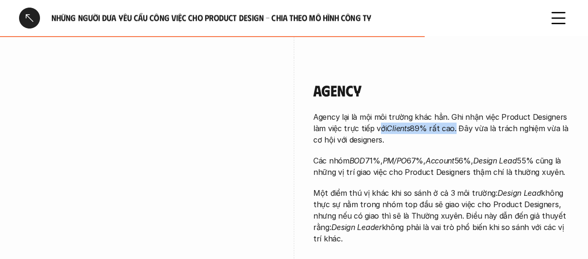
drag, startPoint x: 379, startPoint y: 131, endPoint x: 456, endPoint y: 131, distance: 77.1
click at [456, 131] on p "Agency lại là mội môi trường khác hẳn. Ghi nhận việc Product Designers làm việc…" at bounding box center [441, 128] width 256 height 34
click at [448, 131] on p "Agency lại là mội môi trường khác hẳn. Ghi nhận việc Product Designers làm việc…" at bounding box center [441, 128] width 256 height 34
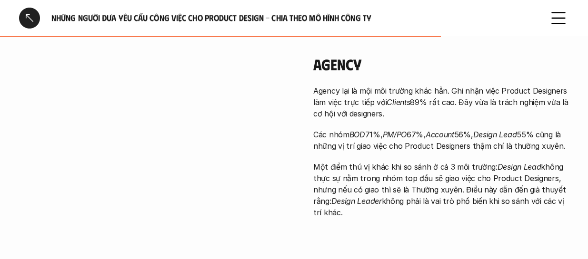
scroll to position [1237, 0]
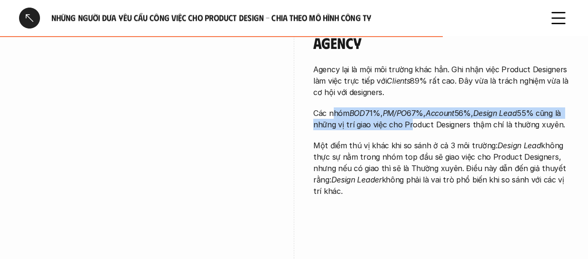
drag, startPoint x: 332, startPoint y: 118, endPoint x: 419, endPoint y: 123, distance: 87.3
click at [419, 123] on p "Các nhóm BOD 71%, PM/PO 67%, Account 56%, Design Lead 55% cũng là những vị trí …" at bounding box center [441, 119] width 256 height 23
click at [402, 126] on p "Các nhóm BOD 71%, PM/PO 67%, Account 56%, Design Lead 55% cũng là những vị trí …" at bounding box center [441, 119] width 256 height 23
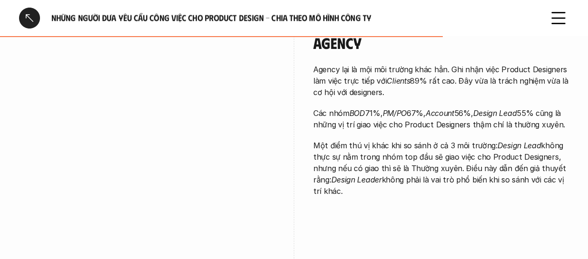
click at [406, 118] on p "Các nhóm BOD 71%, PM/PO 67%, Account 56%, Design Lead 55% cũng là những vị trí …" at bounding box center [441, 119] width 256 height 23
drag, startPoint x: 413, startPoint y: 109, endPoint x: 426, endPoint y: 110, distance: 13.4
click at [426, 110] on p "Các nhóm BOD 71%, PM/PO 67%, Account 56%, Design Lead 55% cũng là những vị trí …" at bounding box center [441, 119] width 256 height 23
click at [450, 114] on em "Account" at bounding box center [440, 114] width 29 height 10
drag, startPoint x: 449, startPoint y: 114, endPoint x: 485, endPoint y: 114, distance: 36.2
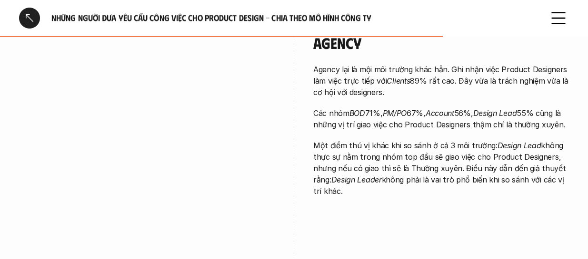
click at [485, 114] on p "Các nhóm BOD 71%, PM/PO 67%, Account 56%, Design Lead 55% cũng là những vị trí …" at bounding box center [441, 119] width 256 height 23
click at [485, 114] on em "Design Lead" at bounding box center [495, 114] width 44 height 10
click at [510, 114] on em "Design Lead" at bounding box center [495, 114] width 44 height 10
drag, startPoint x: 483, startPoint y: 119, endPoint x: 518, endPoint y: 121, distance: 34.8
click at [518, 121] on p "Các nhóm BOD 71%, PM/PO 67%, Account 56%, Design Lead 55% cũng là những vị trí …" at bounding box center [441, 119] width 256 height 23
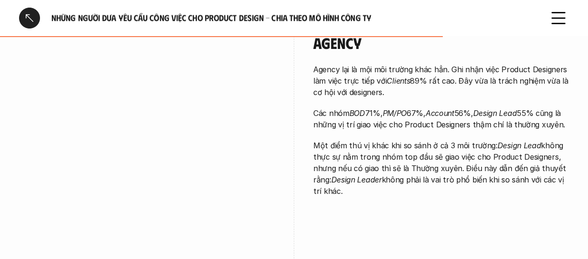
click at [518, 121] on p "Các nhóm BOD 71%, PM/PO 67%, Account 56%, Design Lead 55% cũng là những vị trí …" at bounding box center [441, 119] width 256 height 23
click at [540, 116] on p "Các nhóm BOD 71%, PM/PO 67%, Account 56%, Design Lead 55% cũng là những vị trí …" at bounding box center [441, 119] width 256 height 23
drag, startPoint x: 551, startPoint y: 116, endPoint x: 546, endPoint y: 119, distance: 5.6
click at [546, 119] on p "Các nhóm BOD 71%, PM/PO 67%, Account 56%, Design Lead 55% cũng là những vị trí …" at bounding box center [441, 119] width 256 height 23
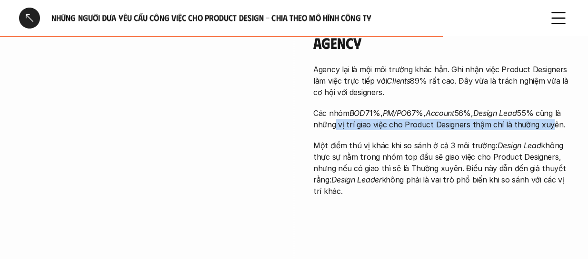
drag, startPoint x: 337, startPoint y: 128, endPoint x: 492, endPoint y: 128, distance: 154.7
click at [535, 128] on p "Các nhóm BOD 71%, PM/PO 67%, Account 56%, Design Lead 55% cũng là những vị trí …" at bounding box center [441, 119] width 256 height 23
click at [452, 128] on p "Các nhóm BOD 71%, PM/PO 67%, Account 56%, Design Lead 55% cũng là những vị trí …" at bounding box center [441, 119] width 256 height 23
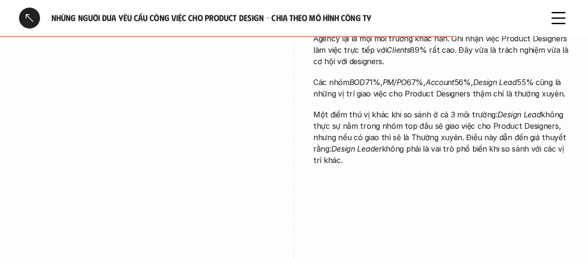
scroll to position [1285, 0]
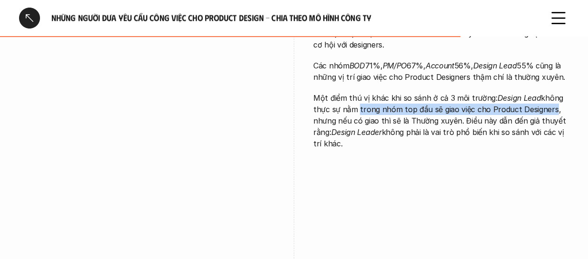
drag, startPoint x: 452, startPoint y: 104, endPoint x: 547, endPoint y: 104, distance: 95.7
click at [547, 104] on p "Một điểm thú vị khác khi so sánh ở cả 3 môi trường: Design Lead không thực sự n…" at bounding box center [441, 120] width 256 height 57
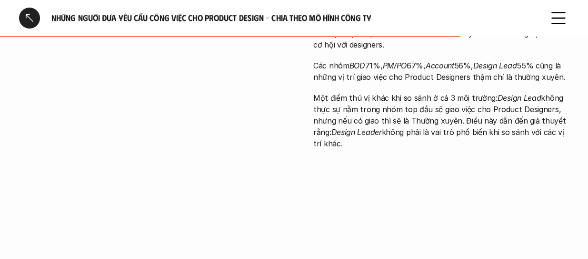
click at [480, 118] on p "Một điểm thú vị khác khi so sánh ở cả 3 môi trường: Design Lead không thực sự n…" at bounding box center [441, 120] width 256 height 57
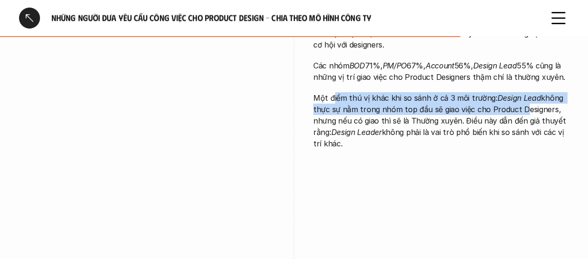
drag, startPoint x: 333, startPoint y: 97, endPoint x: 516, endPoint y: 111, distance: 183.8
click at [516, 111] on p "Một điểm thú vị khác khi so sánh ở cả 3 môi trường: Design Lead không thực sự n…" at bounding box center [441, 120] width 256 height 57
click at [453, 111] on p "Một điểm thú vị khác khi so sánh ở cả 3 môi trường: Design Lead không thực sự n…" at bounding box center [441, 120] width 256 height 57
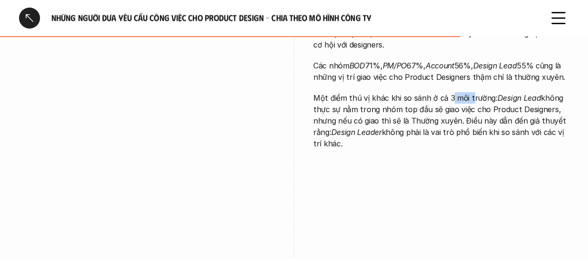
drag, startPoint x: 448, startPoint y: 101, endPoint x: 469, endPoint y: 101, distance: 21.4
click at [469, 101] on p "Một điểm thú vị khác khi so sánh ở cả 3 môi trường: Design Lead không thực sự n…" at bounding box center [441, 120] width 256 height 57
click at [517, 103] on p "Một điểm thú vị khác khi so sánh ở cả 3 môi trường: Design Lead không thực sự n…" at bounding box center [441, 120] width 256 height 57
drag, startPoint x: 409, startPoint y: 109, endPoint x: 467, endPoint y: 109, distance: 58.1
click at [467, 109] on p "Một điểm thú vị khác khi so sánh ở cả 3 môi trường: Design Lead không thực sự n…" at bounding box center [441, 120] width 256 height 57
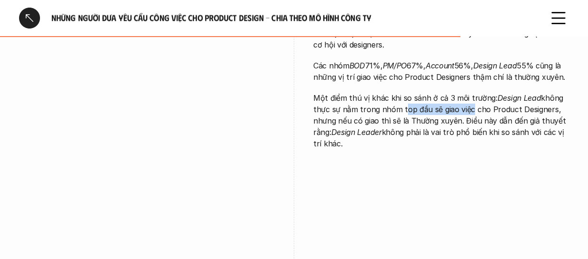
click at [467, 109] on p "Một điểm thú vị khác khi so sánh ở cả 3 môi trường: Design Lead không thực sự n…" at bounding box center [441, 120] width 256 height 57
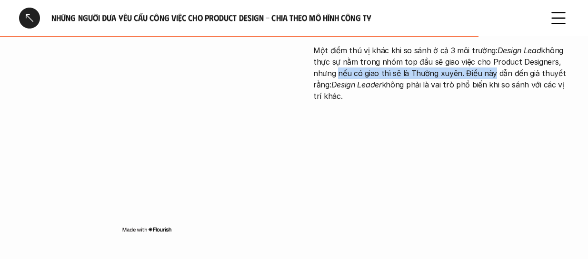
drag, startPoint x: 335, startPoint y: 74, endPoint x: 489, endPoint y: 72, distance: 154.2
click at [489, 72] on p "Một điểm thú vị khác khi so sánh ở cả 3 môi trường: Design Lead không thực sự n…" at bounding box center [441, 73] width 256 height 57
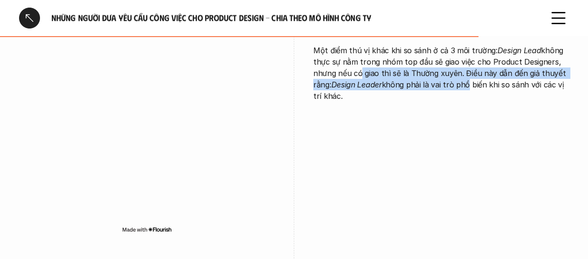
drag, startPoint x: 400, startPoint y: 79, endPoint x: 468, endPoint y: 80, distance: 68.1
click at [468, 80] on p "Một điểm thú vị khác khi so sánh ở cả 3 môi trường: Design Lead không thực sự n…" at bounding box center [441, 73] width 256 height 57
click at [458, 86] on p "Một điểm thú vị khác khi so sánh ở cả 3 môi trường: Design Lead không thực sự n…" at bounding box center [441, 73] width 256 height 57
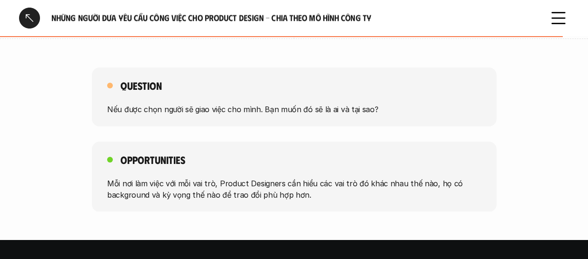
scroll to position [1571, 0]
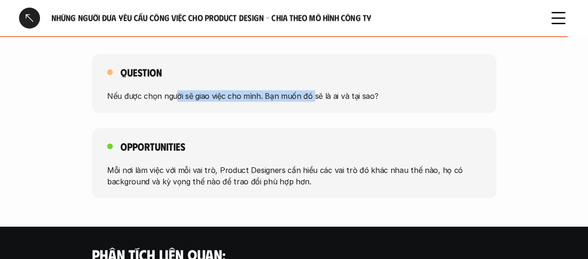
drag, startPoint x: 179, startPoint y: 97, endPoint x: 310, endPoint y: 97, distance: 130.9
click at [310, 97] on p "Nếu được chọn người sẽ giao việc cho mình. Bạn muốn đó sẽ là ai và tại sao?" at bounding box center [294, 95] width 374 height 11
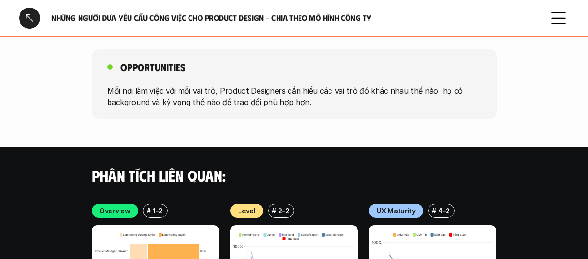
scroll to position [1666, 0]
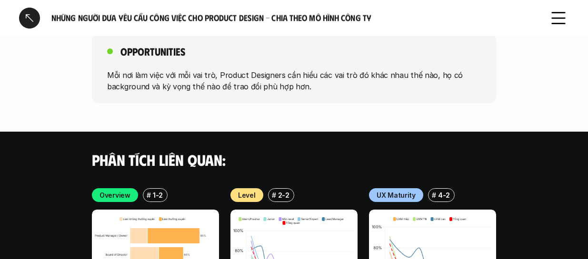
click at [28, 16] on div at bounding box center [29, 18] width 21 height 21
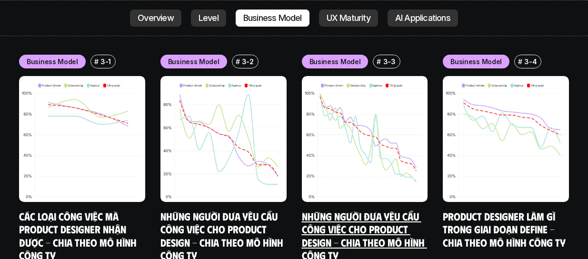
scroll to position [3800, 0]
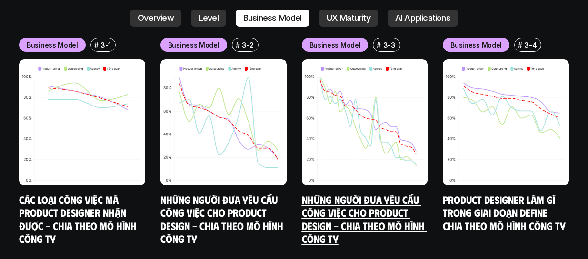
click at [325, 193] on link "Những người đưa yêu cầu công việc cho Product Design - Chia theo mô hình công ty" at bounding box center [364, 219] width 125 height 52
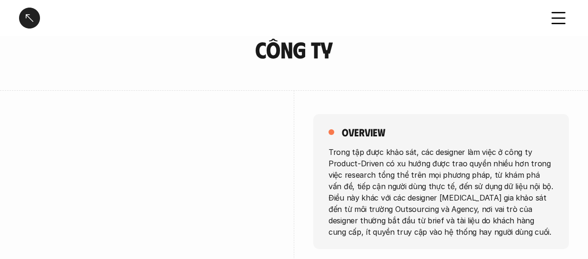
scroll to position [190, 0]
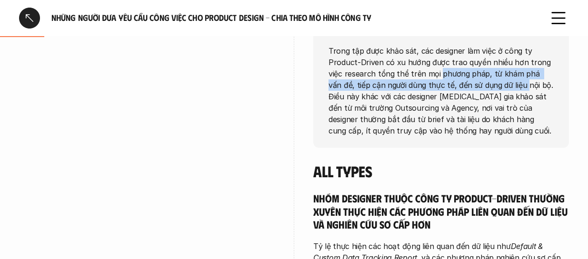
drag, startPoint x: 439, startPoint y: 78, endPoint x: 457, endPoint y: 92, distance: 23.0
click at [514, 82] on p "Trong tập được khảo sát, các designer làm việc ở công ty Product-Driven có xu h…" at bounding box center [440, 90] width 225 height 91
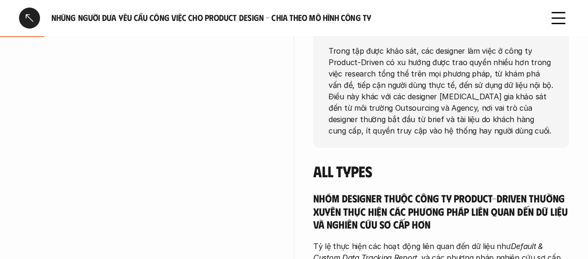
click at [450, 92] on p "Trong tập được khảo sát, các designer làm việc ở công ty Product-Driven có xu h…" at bounding box center [440, 90] width 225 height 91
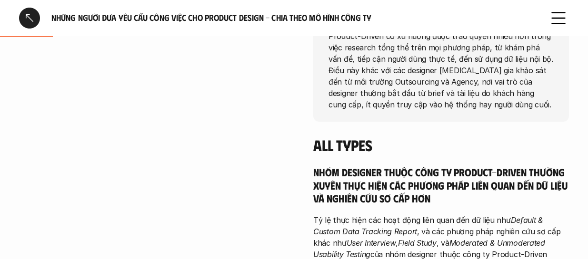
scroll to position [238, 0]
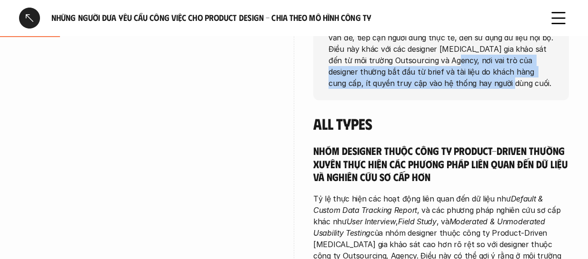
drag, startPoint x: 426, startPoint y: 61, endPoint x: 415, endPoint y: 88, distance: 28.6
click at [503, 86] on p "Trong tập được khảo sát, các designer làm việc ở công ty Product-Driven có xu h…" at bounding box center [440, 43] width 225 height 91
click at [409, 86] on p "Trong tập được khảo sát, các designer làm việc ở công ty Product-Driven có xu h…" at bounding box center [440, 43] width 225 height 91
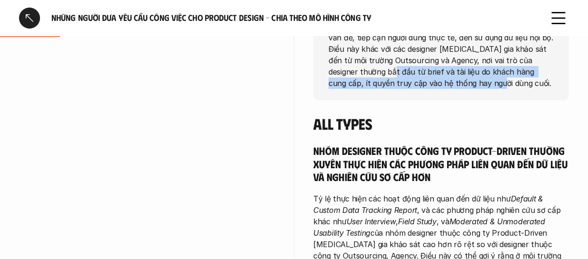
drag, startPoint x: 342, startPoint y: 75, endPoint x: 424, endPoint y: 82, distance: 82.2
click at [424, 82] on p "Trong tập được khảo sát, các designer làm việc ở công ty Product-Driven có xu h…" at bounding box center [440, 43] width 225 height 91
click at [395, 82] on p "Trong tập được khảo sát, các designer làm việc ở công ty Product-Driven có xu h…" at bounding box center [440, 43] width 225 height 91
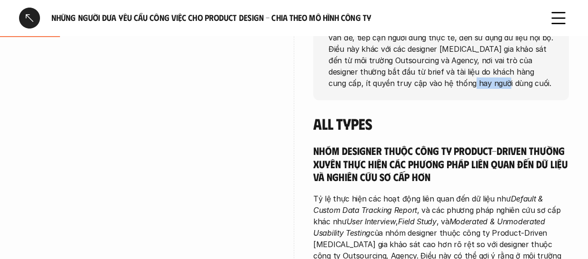
drag, startPoint x: 398, startPoint y: 79, endPoint x: 429, endPoint y: 80, distance: 31.4
click at [429, 80] on p "Trong tập được khảo sát, các designer làm việc ở công ty Product-Driven có xu h…" at bounding box center [440, 43] width 225 height 91
drag, startPoint x: 441, startPoint y: 73, endPoint x: 496, endPoint y: 73, distance: 54.7
click at [496, 73] on p "Trong tập được khảo sát, các designer làm việc ở công ty Product-Driven có xu h…" at bounding box center [440, 43] width 225 height 91
click at [514, 74] on p "Trong tập được khảo sát, các designer làm việc ở công ty Product-Driven có xu h…" at bounding box center [440, 43] width 225 height 91
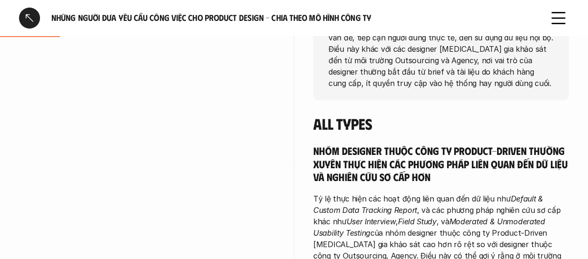
click at [494, 74] on p "Trong tập được khảo sát, các designer làm việc ở công ty Product-Driven có xu h…" at bounding box center [440, 43] width 225 height 91
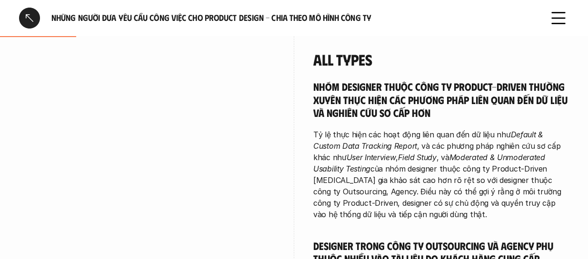
scroll to position [286, 0]
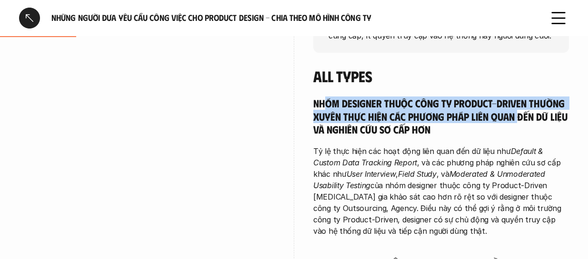
drag, startPoint x: 327, startPoint y: 103, endPoint x: 517, endPoint y: 113, distance: 190.1
click at [517, 113] on h5 "Nhóm designer thuộc công ty Product-driven thường xuyên thực hiện các phương ph…" at bounding box center [441, 117] width 256 height 40
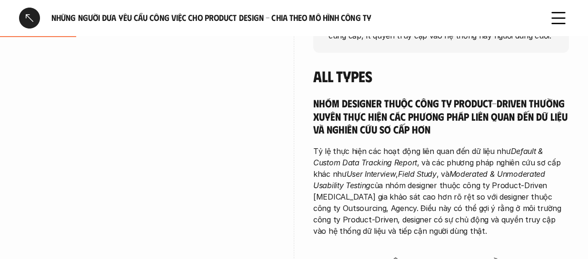
click at [392, 138] on div "Nhóm designer thuộc công ty Product-driven thường xuyên thực hiện các phương ph…" at bounding box center [441, 223] width 256 height 252
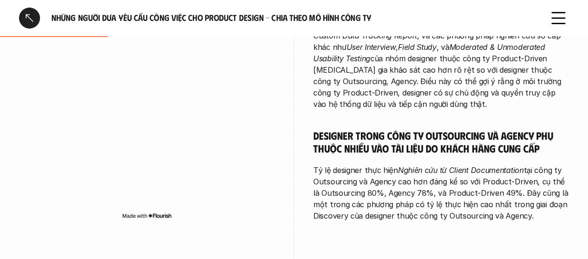
scroll to position [428, 0]
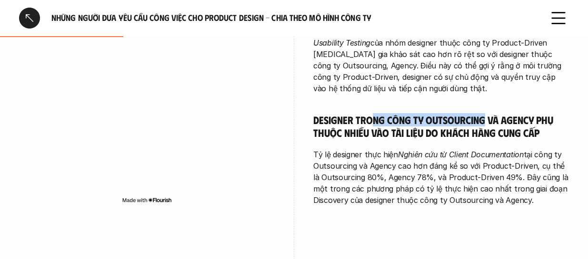
drag, startPoint x: 383, startPoint y: 115, endPoint x: 485, endPoint y: 108, distance: 102.6
click at [485, 108] on div "Nhóm designer thuộc công ty Product-driven thường xuyên thực hiện các phương ph…" at bounding box center [441, 80] width 256 height 252
click at [456, 113] on h5 "Designer trong công ty Outsourcing và Agency phụ thuộc nhiều vào tài liệu do kh…" at bounding box center [441, 126] width 256 height 26
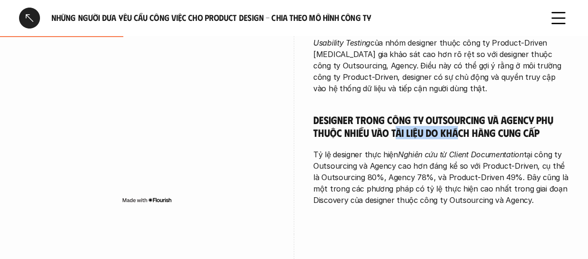
drag, startPoint x: 395, startPoint y: 131, endPoint x: 458, endPoint y: 133, distance: 63.3
click at [458, 133] on h5 "Designer trong công ty Outsourcing và Agency phụ thuộc nhiều vào tài liệu do kh…" at bounding box center [441, 126] width 256 height 26
click at [459, 133] on h5 "Designer trong công ty Outsourcing và Agency phụ thuộc nhiều vào tài liệu do kh…" at bounding box center [441, 126] width 256 height 26
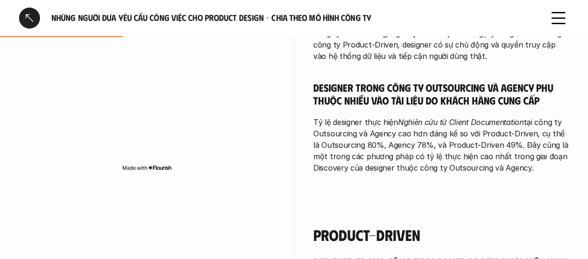
scroll to position [476, 0]
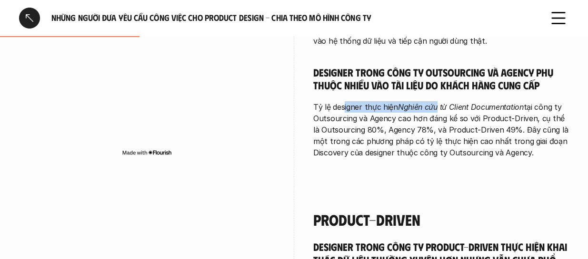
drag, startPoint x: 344, startPoint y: 105, endPoint x: 438, endPoint y: 107, distance: 94.3
click at [438, 107] on p "Tỷ lệ designer thực hiện Nghiên cứu từ Client Documentation tại công ty Outsour…" at bounding box center [441, 129] width 256 height 57
click at [439, 113] on p "Tỷ lệ designer thực hiện Nghiên cứu từ Client Documentation tại công ty Outsour…" at bounding box center [441, 129] width 256 height 57
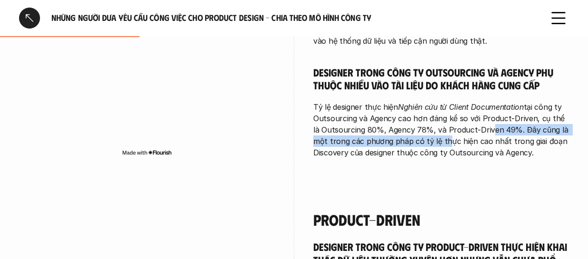
drag, startPoint x: 425, startPoint y: 136, endPoint x: 478, endPoint y: 134, distance: 53.8
click at [478, 134] on p "Tỷ lệ designer thực hiện Nghiên cứu từ Client Documentation tại công ty Outsour…" at bounding box center [441, 129] width 256 height 57
click at [506, 135] on p "Tỷ lệ designer thực hiện Nghiên cứu từ Client Documentation tại công ty Outsour…" at bounding box center [441, 129] width 256 height 57
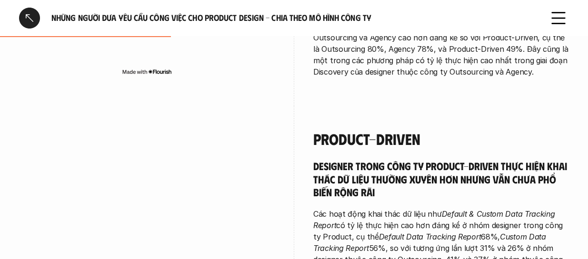
scroll to position [571, 0]
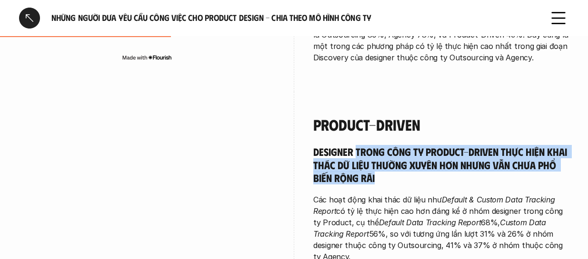
drag, startPoint x: 356, startPoint y: 150, endPoint x: 415, endPoint y: 180, distance: 66.0
click at [469, 178] on h5 "Designer trong công ty Product-Driven thực hiện khai thác dữ liệu thường xuyên …" at bounding box center [441, 165] width 256 height 40
click at [407, 178] on h5 "Designer trong công ty Product-Driven thực hiện khai thác dữ liệu thường xuyên …" at bounding box center [441, 165] width 256 height 40
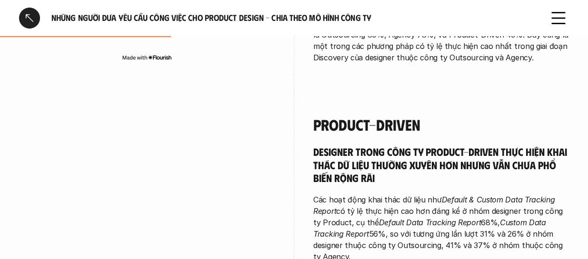
click at [356, 164] on h5 "Designer trong công ty Product-Driven thực hiện khai thác dữ liệu thường xuyên …" at bounding box center [441, 165] width 256 height 40
drag, startPoint x: 394, startPoint y: 164, endPoint x: 459, endPoint y: 171, distance: 65.2
click at [456, 169] on h5 "Designer trong công ty Product-Driven thực hiện khai thác dữ liệu thường xuyên …" at bounding box center [441, 165] width 256 height 40
click at [383, 194] on p "Các hoạt động khai thác dữ liệu như Default & Custom Data Tracking Report có tỷ…" at bounding box center [441, 228] width 256 height 69
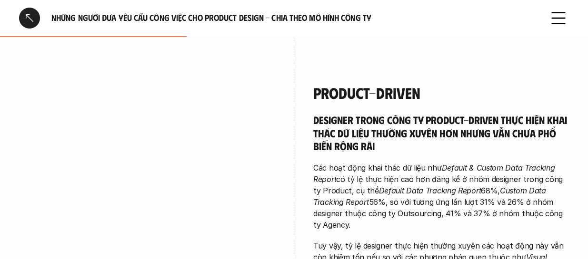
scroll to position [619, 0]
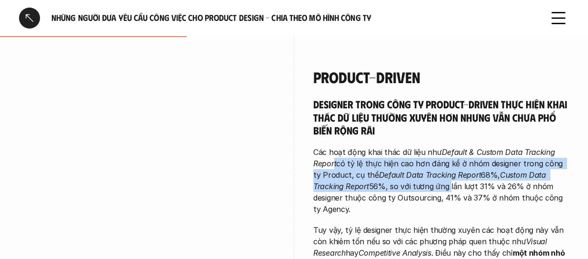
drag, startPoint x: 403, startPoint y: 158, endPoint x: 447, endPoint y: 186, distance: 51.9
click at [447, 186] on p "Các hoạt động khai thác dữ liệu như Default & Custom Data Tracking Report có tỷ…" at bounding box center [441, 181] width 256 height 69
click at [365, 168] on p "Các hoạt động khai thác dữ liệu như Default & Custom Data Tracking Report có tỷ…" at bounding box center [441, 181] width 256 height 69
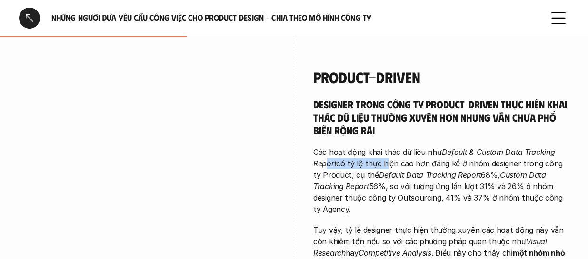
drag, startPoint x: 351, startPoint y: 165, endPoint x: 385, endPoint y: 164, distance: 33.3
click at [385, 164] on p "Các hoạt động khai thác dữ liệu như Default & Custom Data Tracking Report có tỷ…" at bounding box center [441, 181] width 256 height 69
click at [378, 165] on p "Các hoạt động khai thác dữ liệu như Default & Custom Data Tracking Report có tỷ…" at bounding box center [441, 181] width 256 height 69
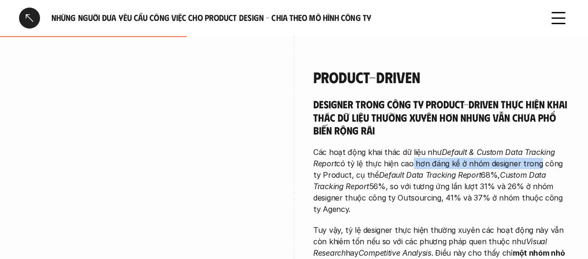
drag, startPoint x: 409, startPoint y: 165, endPoint x: 504, endPoint y: 167, distance: 95.2
click at [536, 167] on p "Các hoạt động khai thác dữ liệu như Default & Custom Data Tracking Report có tỷ…" at bounding box center [441, 181] width 256 height 69
click at [478, 168] on p "Các hoạt động khai thác dữ liệu như Default & Custom Data Tracking Report có tỷ…" at bounding box center [441, 181] width 256 height 69
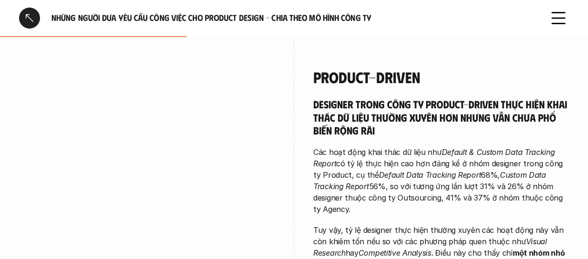
click at [369, 189] on p "Các hoạt động khai thác dữ liệu như Default & Custom Data Tracking Report có tỷ…" at bounding box center [441, 181] width 256 height 69
drag, startPoint x: 329, startPoint y: 181, endPoint x: 379, endPoint y: 181, distance: 50.0
click at [379, 181] on p "Các hoạt động khai thác dữ liệu như Default & Custom Data Tracking Report có tỷ…" at bounding box center [441, 181] width 256 height 69
click at [343, 180] on p "Các hoạt động khai thác dữ liệu như Default & Custom Data Tracking Report có tỷ…" at bounding box center [441, 181] width 256 height 69
drag, startPoint x: 356, startPoint y: 174, endPoint x: 452, endPoint y: 178, distance: 95.8
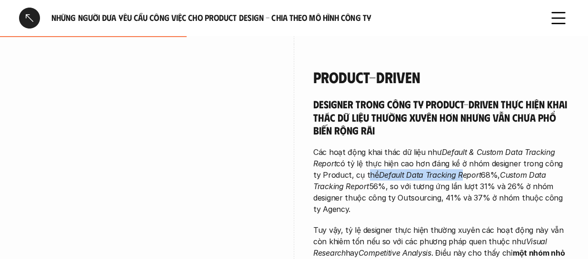
click at [452, 178] on p "Các hoạt động khai thác dữ liệu như Default & Custom Data Tracking Report có tỷ…" at bounding box center [441, 181] width 256 height 69
click at [427, 180] on p "Các hoạt động khai thác dữ liệu như Default & Custom Data Tracking Report có tỷ…" at bounding box center [441, 181] width 256 height 69
click at [408, 180] on p "Các hoạt động khai thác dữ liệu như Default & Custom Data Tracking Report có tỷ…" at bounding box center [441, 181] width 256 height 69
drag, startPoint x: 386, startPoint y: 177, endPoint x: 493, endPoint y: 177, distance: 107.1
click at [493, 177] on p "Các hoạt động khai thác dữ liệu như Default & Custom Data Tracking Report có tỷ…" at bounding box center [441, 181] width 256 height 69
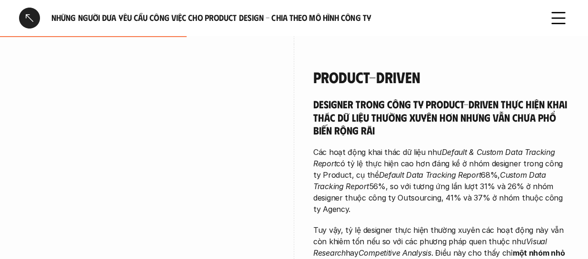
click at [464, 177] on em "Default Data Tracking Report" at bounding box center [430, 175] width 102 height 10
click at [480, 177] on p "Các hoạt động khai thác dữ liệu như Default & Custom Data Tracking Report có tỷ…" at bounding box center [441, 181] width 256 height 69
click at [505, 174] on em "Custom Data Tracking Report" at bounding box center [430, 180] width 235 height 21
click at [518, 176] on em "Custom Data Tracking Report" at bounding box center [430, 180] width 235 height 21
drag, startPoint x: 527, startPoint y: 179, endPoint x: 409, endPoint y: 183, distance: 118.1
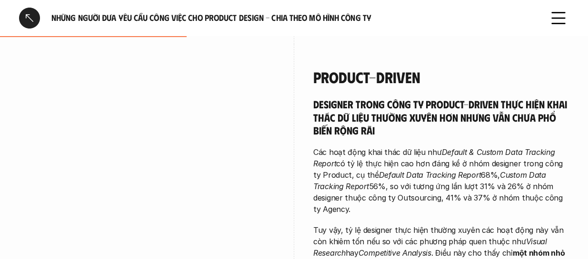
click at [509, 179] on em "Custom Data Tracking Report" at bounding box center [430, 180] width 235 height 21
click at [390, 186] on p "Các hoạt động khai thác dữ liệu như Default & Custom Data Tracking Report có tỷ…" at bounding box center [441, 181] width 256 height 69
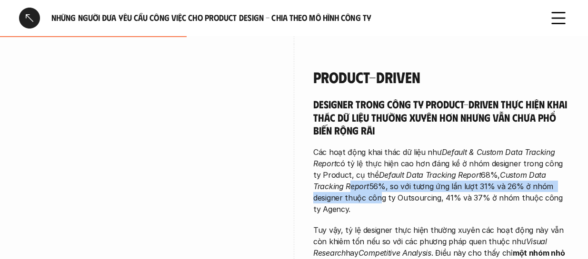
drag, startPoint x: 349, startPoint y: 190, endPoint x: 376, endPoint y: 193, distance: 27.3
click at [376, 193] on p "Các hoạt động khai thác dữ liệu như Default & Custom Data Tracking Report có tỷ…" at bounding box center [441, 181] width 256 height 69
click at [419, 187] on p "Các hoạt động khai thác dữ liệu như Default & Custom Data Tracking Report có tỷ…" at bounding box center [441, 181] width 256 height 69
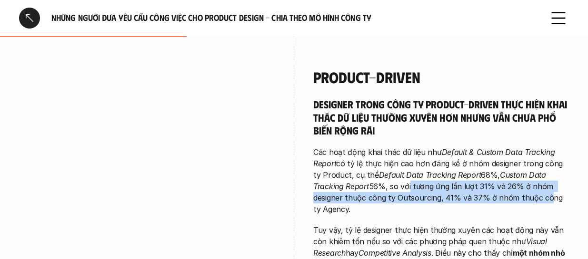
drag, startPoint x: 465, startPoint y: 188, endPoint x: 541, endPoint y: 195, distance: 76.4
click at [541, 195] on p "Các hoạt động khai thác dữ liệu như Default & Custom Data Tracking Report có tỷ…" at bounding box center [441, 181] width 256 height 69
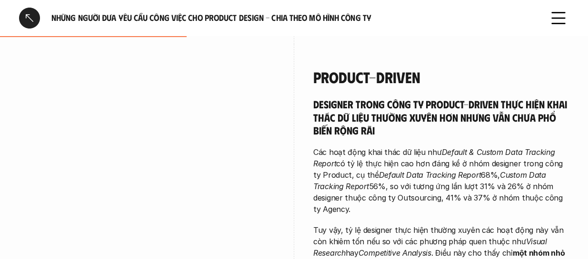
click at [458, 204] on p "Các hoạt động khai thác dữ liệu như Default & Custom Data Tracking Report có tỷ…" at bounding box center [441, 181] width 256 height 69
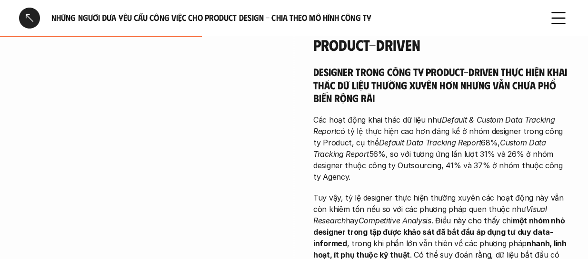
scroll to position [666, 0]
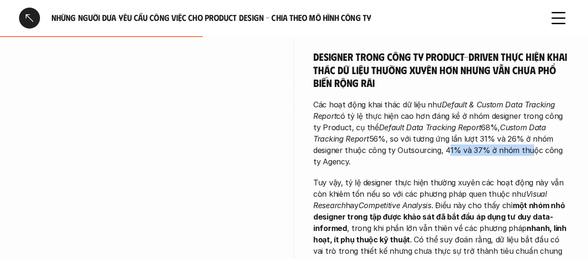
drag, startPoint x: 501, startPoint y: 153, endPoint x: 542, endPoint y: 164, distance: 42.4
click at [531, 155] on p "Các hoạt động khai thác dữ liệu như Default & Custom Data Tracking Report có tỷ…" at bounding box center [441, 133] width 256 height 69
click at [540, 166] on p "Các hoạt động khai thác dữ liệu như Default & Custom Data Tracking Report có tỷ…" at bounding box center [441, 133] width 256 height 69
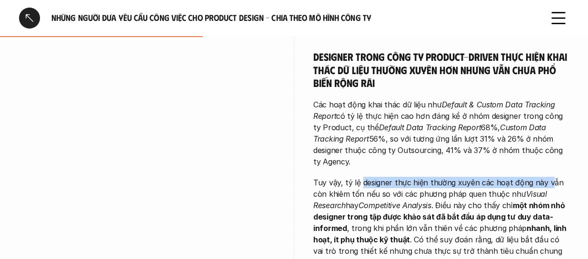
drag, startPoint x: 366, startPoint y: 179, endPoint x: 546, endPoint y: 179, distance: 179.9
click at [546, 179] on p "Tuy vậy, tỷ lệ designer thực hiện thường xuyên các hoạt động này vẫn còn khiêm …" at bounding box center [441, 222] width 256 height 91
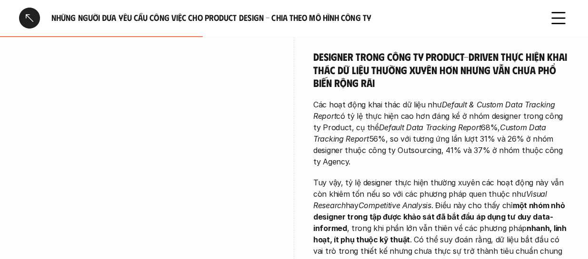
click at [464, 200] on p "Tuy vậy, tỷ lệ designer thực hiện thường xuyên các hoạt động này vẫn còn khiêm …" at bounding box center [441, 222] width 256 height 91
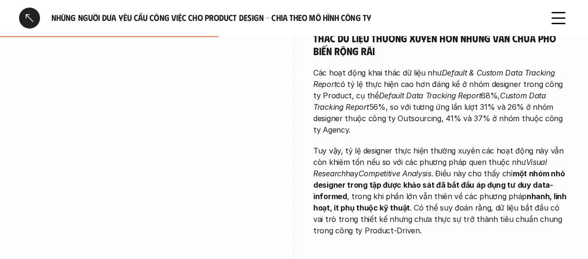
scroll to position [714, 0]
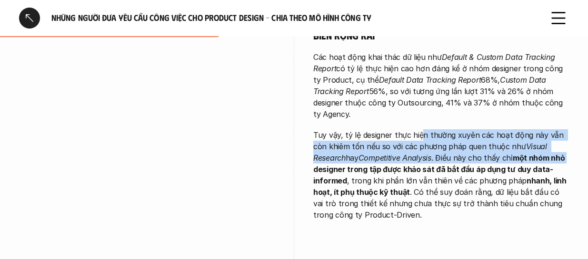
drag, startPoint x: 433, startPoint y: 139, endPoint x: 544, endPoint y: 158, distance: 112.6
click at [566, 158] on p "Tuy vậy, tỷ lệ designer thực hiện thường xuyên các hoạt động này vẫn còn khiêm …" at bounding box center [441, 174] width 256 height 91
click at [461, 158] on p "Tuy vậy, tỷ lệ designer thực hiện thường xuyên các hoạt động này vẫn còn khiêm …" at bounding box center [441, 174] width 256 height 91
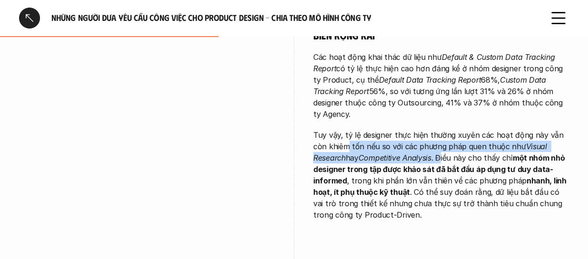
drag, startPoint x: 347, startPoint y: 149, endPoint x: 443, endPoint y: 153, distance: 96.2
click at [443, 153] on p "Tuy vậy, tỷ lệ designer thực hiện thường xuyên các hoạt động này vẫn còn khiêm …" at bounding box center [441, 174] width 256 height 91
drag, startPoint x: 361, startPoint y: 157, endPoint x: 467, endPoint y: 160, distance: 106.2
click at [467, 160] on p "Tuy vậy, tỷ lệ designer thực hiện thường xuyên các hoạt động này vẫn còn khiêm …" at bounding box center [441, 174] width 256 height 91
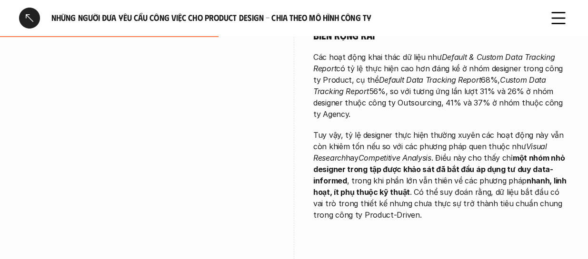
click at [436, 175] on p "Tuy vậy, tỷ lệ designer thực hiện thường xuyên các hoạt động này vẫn còn khiêm …" at bounding box center [441, 174] width 256 height 91
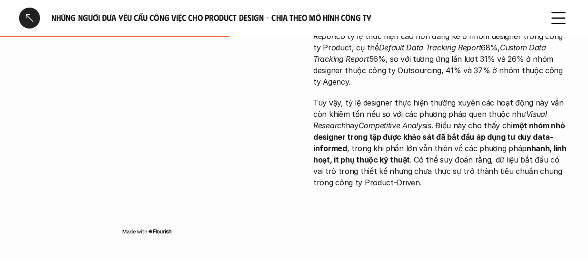
scroll to position [762, 0]
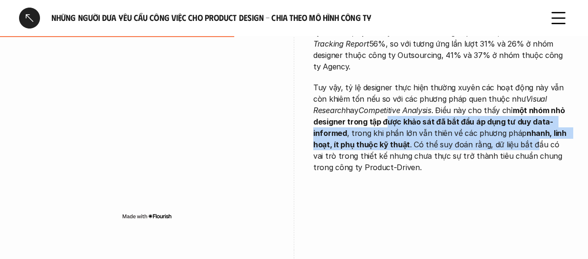
drag, startPoint x: 438, startPoint y: 120, endPoint x: 530, endPoint y: 139, distance: 93.3
click at [530, 139] on p "Tuy vậy, tỷ lệ designer thực hiện thường xuyên các hoạt động này vẫn còn khiêm …" at bounding box center [441, 127] width 256 height 91
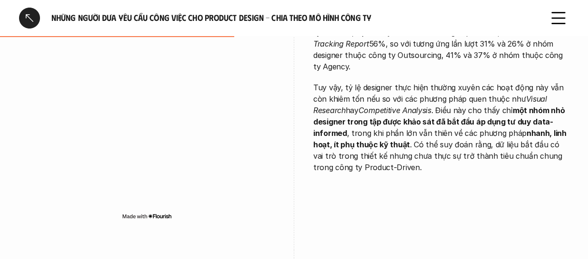
click at [456, 154] on p "Tuy vậy, tỷ lệ designer thực hiện thường xuyên các hoạt động này vẫn còn khiêm …" at bounding box center [441, 127] width 256 height 91
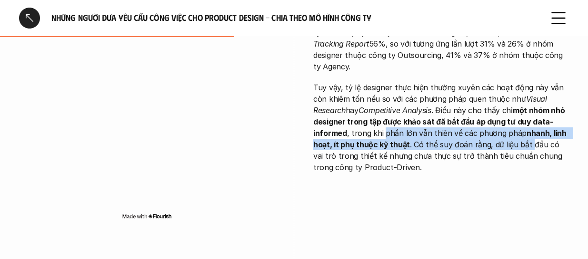
drag, startPoint x: 386, startPoint y: 135, endPoint x: 528, endPoint y: 145, distance: 142.2
click at [528, 145] on p "Tuy vậy, tỷ lệ designer thực hiện thường xuyên các hoạt động này vẫn còn khiêm …" at bounding box center [441, 127] width 256 height 91
click at [484, 150] on p "Tuy vậy, tỷ lệ designer thực hiện thường xuyên các hoạt động này vẫn còn khiêm …" at bounding box center [441, 127] width 256 height 91
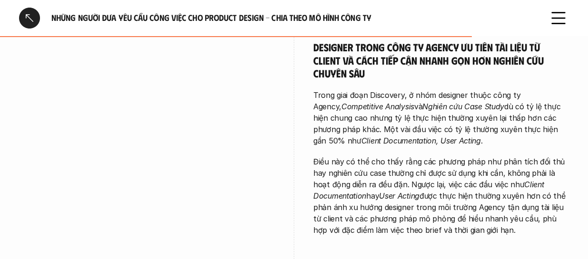
scroll to position [1475, 0]
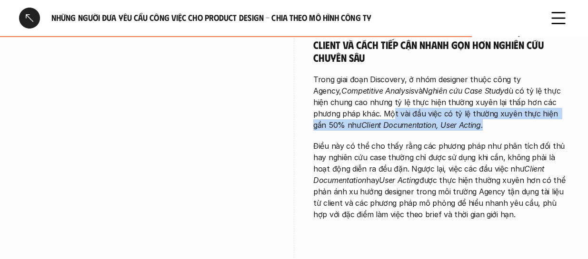
drag, startPoint x: 361, startPoint y: 115, endPoint x: 549, endPoint y: 126, distance: 188.3
click at [551, 125] on p "Trong giai đoạn Discovery, ở nhóm designer thuộc công ty Agency, Competitive An…" at bounding box center [441, 102] width 256 height 57
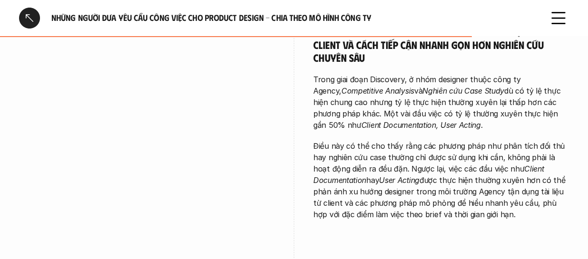
click at [439, 141] on p "Điều này có thể cho thấy rằng các phương pháp như phân tích đối thủ hay nghiên …" at bounding box center [441, 180] width 256 height 80
click at [376, 131] on div "Designer trong công ty Agency ưu tiên tài liệu từ client và cách tiếp cận nhanh…" at bounding box center [441, 123] width 256 height 196
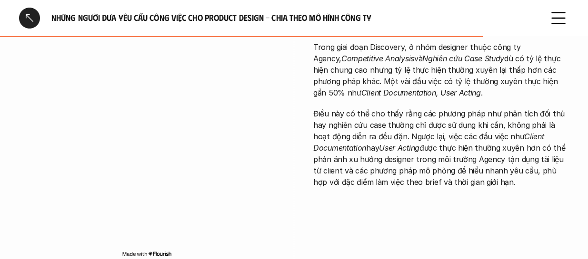
scroll to position [1523, 0]
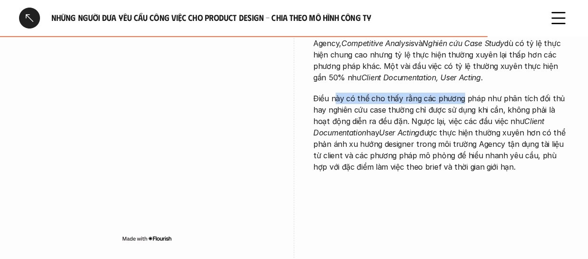
drag, startPoint x: 341, startPoint y: 101, endPoint x: 458, endPoint y: 101, distance: 117.6
click at [458, 101] on p "Điều này có thể cho thấy rằng các phương pháp như phân tích đối thủ hay nghiên …" at bounding box center [441, 133] width 256 height 80
click at [457, 101] on p "Điều này có thể cho thấy rằng các phương pháp như phân tích đối thủ hay nghiên …" at bounding box center [441, 133] width 256 height 80
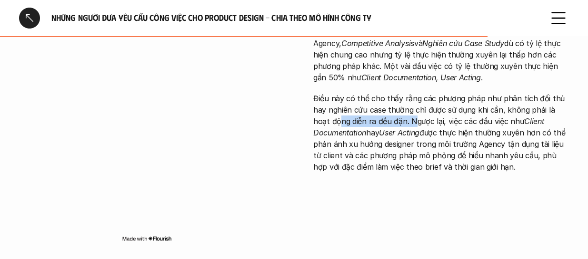
drag, startPoint x: 324, startPoint y: 116, endPoint x: 398, endPoint y: 116, distance: 74.2
click at [398, 116] on p "Điều này có thể cho thấy rằng các phương pháp như phân tích đối thủ hay nghiên …" at bounding box center [441, 133] width 256 height 80
click at [371, 110] on p "Điều này có thể cho thấy rằng các phương pháp như phân tích đối thủ hay nghiên …" at bounding box center [441, 133] width 256 height 80
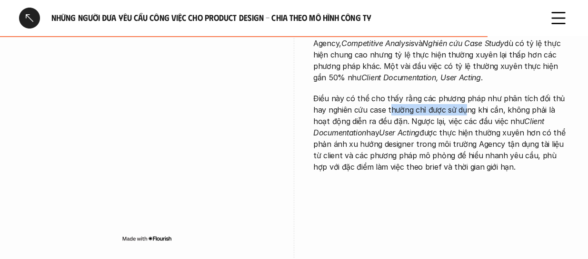
drag, startPoint x: 389, startPoint y: 110, endPoint x: 465, endPoint y: 110, distance: 75.7
click at [463, 110] on p "Điều này có thể cho thấy rằng các phương pháp như phân tích đối thủ hay nghiên …" at bounding box center [441, 133] width 256 height 80
click at [434, 117] on p "Điều này có thể cho thấy rằng các phương pháp như phân tích đối thủ hay nghiên …" at bounding box center [441, 133] width 256 height 80
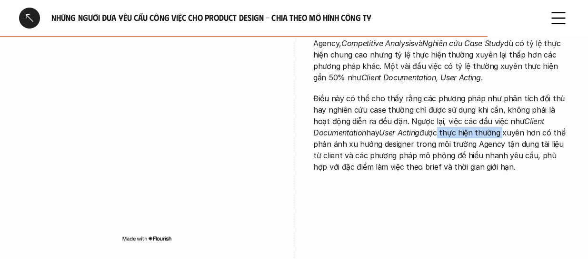
drag, startPoint x: 440, startPoint y: 129, endPoint x: 504, endPoint y: 129, distance: 64.3
click at [504, 129] on p "Điều này có thể cho thấy rằng các phương pháp như phân tích đối thủ hay nghiên …" at bounding box center [441, 133] width 256 height 80
drag, startPoint x: 449, startPoint y: 122, endPoint x: 504, endPoint y: 127, distance: 54.9
click at [504, 127] on p "Điều này có thể cho thấy rằng các phương pháp như phân tích đối thủ hay nghiên …" at bounding box center [441, 133] width 256 height 80
click at [416, 145] on p "Điều này có thể cho thấy rằng các phương pháp như phân tích đối thủ hay nghiên …" at bounding box center [441, 133] width 256 height 80
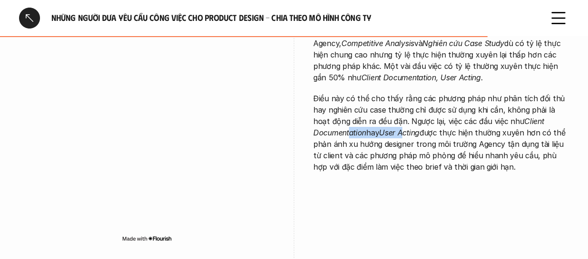
drag, startPoint x: 349, startPoint y: 131, endPoint x: 406, endPoint y: 133, distance: 56.7
click at [406, 133] on p "Điều này có thể cho thấy rằng các phương pháp như phân tích đối thủ hay nghiên …" at bounding box center [441, 133] width 256 height 80
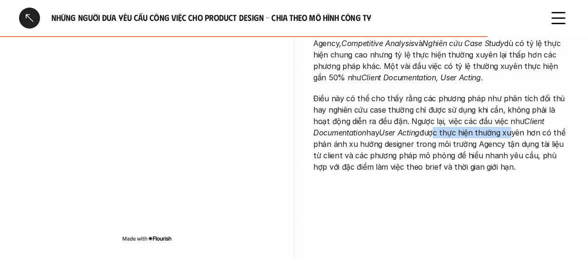
drag, startPoint x: 435, startPoint y: 133, endPoint x: 512, endPoint y: 133, distance: 77.1
click at [511, 133] on p "Điều này có thể cho thấy rằng các phương pháp như phân tích đối thủ hay nghiên …" at bounding box center [441, 133] width 256 height 80
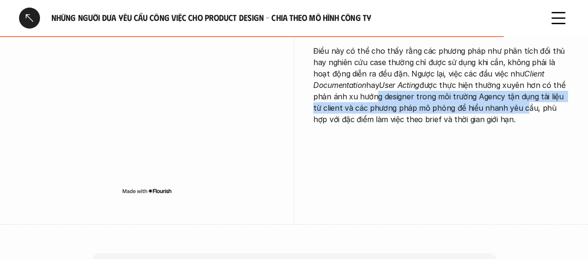
drag, startPoint x: 418, startPoint y: 93, endPoint x: 510, endPoint y: 109, distance: 93.1
click at [510, 109] on p "Điều này có thể cho thấy rằng các phương pháp như phân tích đối thủ hay nghiên …" at bounding box center [441, 85] width 256 height 80
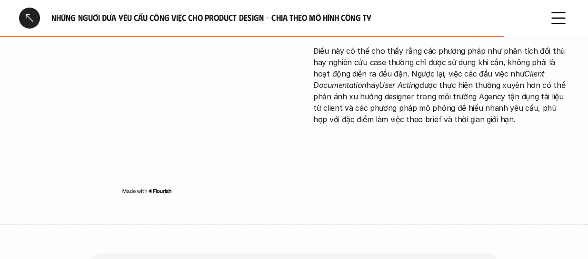
click at [450, 129] on div "Agency Designer trong công ty Agency ưu tiên tài liệu từ client và cách tiếp cậ…" at bounding box center [441, 14] width 256 height 277
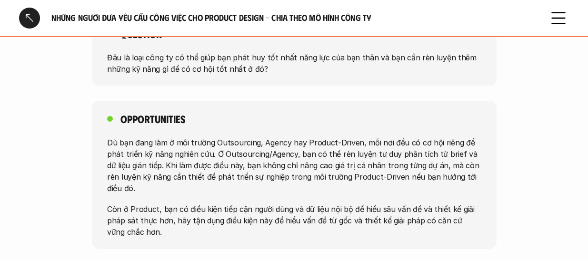
scroll to position [1856, 0]
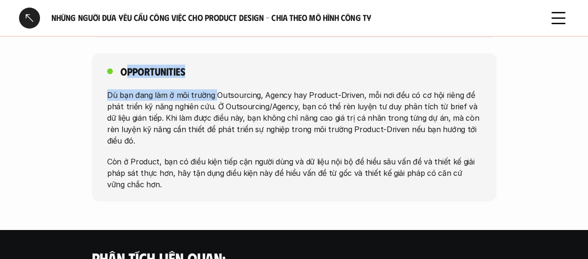
drag, startPoint x: 208, startPoint y: 69, endPoint x: 214, endPoint y: 69, distance: 5.7
click at [214, 69] on div "Opportunities Dù bạn đang làm ở môi trường Outsourcing, Agency hay Product-Driv…" at bounding box center [294, 127] width 405 height 148
click at [212, 82] on div "Opportunities Dù bạn đang làm ở môi trường Outsourcing, Agency hay Product-Driv…" at bounding box center [294, 127] width 405 height 148
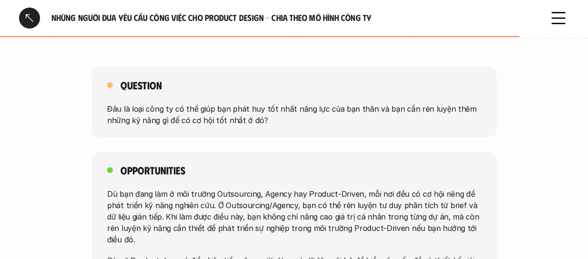
scroll to position [1761, 0]
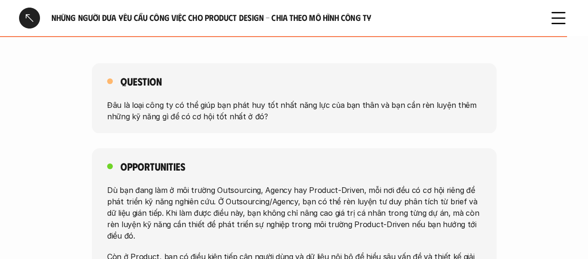
click at [221, 97] on div "Question Đâu là loại công ty có thể giúp bạn phát huy tốt nhất năng lực của bạn…" at bounding box center [294, 98] width 405 height 70
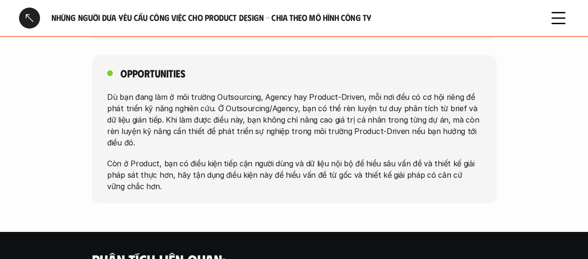
scroll to position [1856, 0]
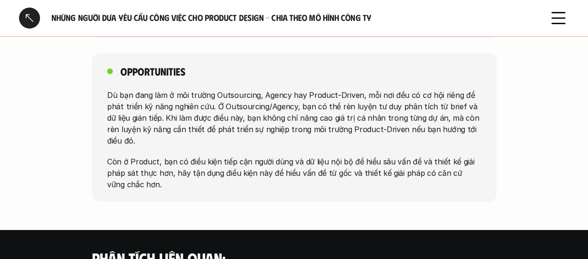
click at [182, 99] on p "Dù bạn đang làm ở môi trường Outsourcing, Agency hay Product-Driven, mỗi nơi đề…" at bounding box center [294, 117] width 374 height 57
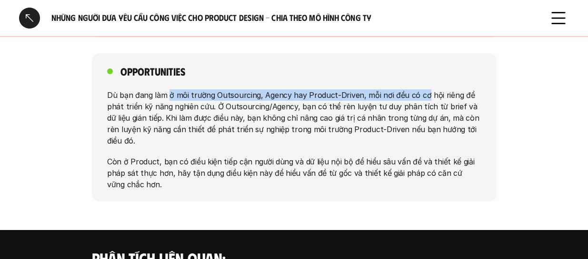
drag, startPoint x: 205, startPoint y: 91, endPoint x: 357, endPoint y: 98, distance: 152.5
click at [414, 93] on p "Dù bạn đang làm ở môi trường Outsourcing, Agency hay Product-Driven, mỗi nơi đề…" at bounding box center [294, 117] width 374 height 57
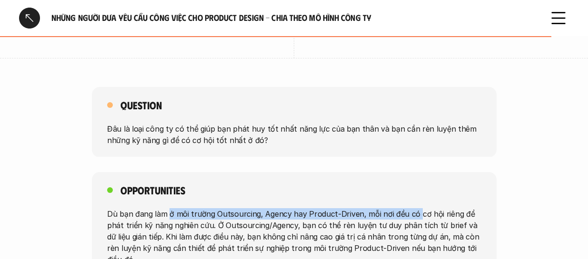
scroll to position [1713, 0]
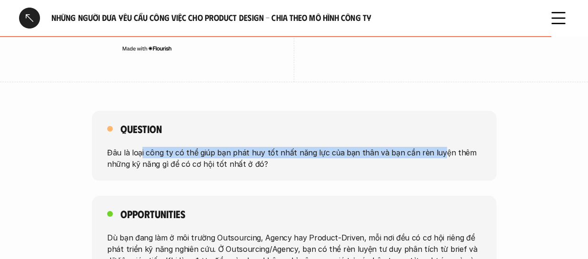
drag, startPoint x: 298, startPoint y: 150, endPoint x: 429, endPoint y: 150, distance: 130.9
click at [429, 150] on p "Đâu là loại công ty có thể giúp bạn phát huy tốt nhất năng lực của bạn thân và …" at bounding box center [294, 158] width 374 height 23
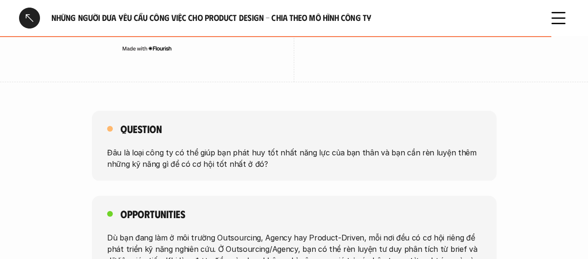
click at [250, 175] on div "Question Đâu là loại công ty có thể giúp bạn phát huy tốt nhất năng lực của bạn…" at bounding box center [294, 146] width 405 height 70
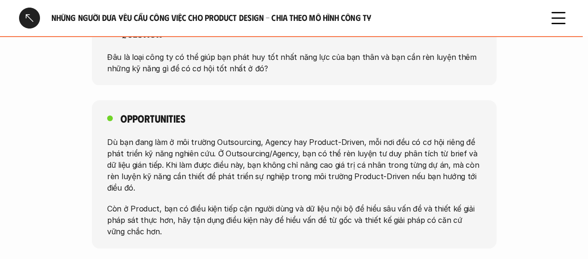
scroll to position [1856, 0]
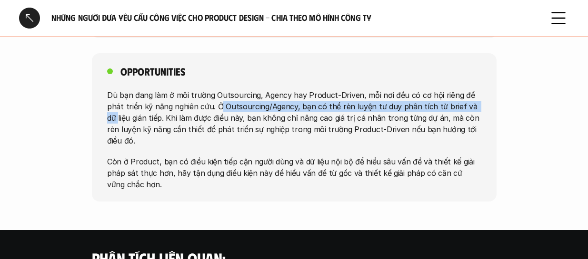
drag, startPoint x: 223, startPoint y: 103, endPoint x: 485, endPoint y: 110, distance: 261.4
click at [485, 110] on div "Opportunities Dù bạn đang làm ở môi trường Outsourcing, Agency hay Product-Driv…" at bounding box center [294, 127] width 405 height 148
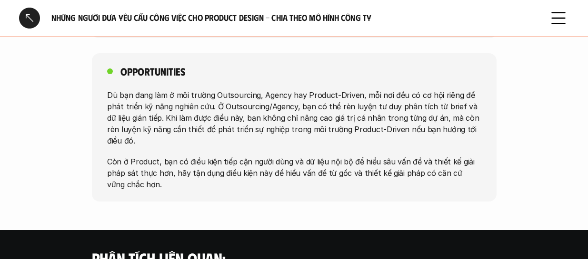
click at [406, 117] on p "Dù bạn đang làm ở môi trường Outsourcing, Agency hay Product-Driven, mỗi nơi đề…" at bounding box center [294, 117] width 374 height 57
drag, startPoint x: 391, startPoint y: 126, endPoint x: 203, endPoint y: 126, distance: 188.0
click at [234, 126] on p "Dù bạn đang làm ở môi trường Outsourcing, Agency hay Product-Driven, mỗi nơi đề…" at bounding box center [294, 117] width 374 height 57
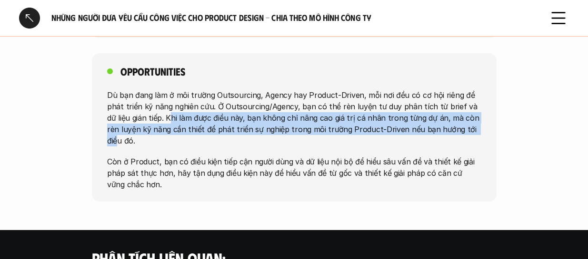
drag, startPoint x: 160, startPoint y: 116, endPoint x: 461, endPoint y: 129, distance: 301.6
click at [461, 129] on p "Dù bạn đang làm ở môi trường Outsourcing, Agency hay Product-Driven, mỗi nơi đề…" at bounding box center [294, 117] width 374 height 57
click at [312, 124] on p "Dù bạn đang làm ở môi trường Outsourcing, Agency hay Product-Driven, mỗi nơi đề…" at bounding box center [294, 117] width 374 height 57
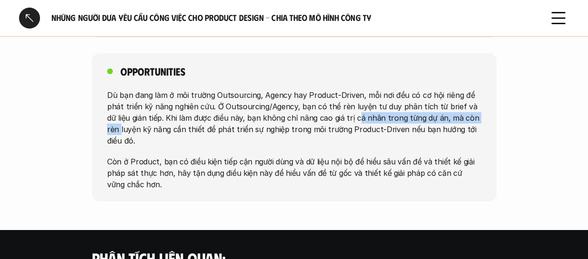
drag, startPoint x: 432, startPoint y: 117, endPoint x: 416, endPoint y: 117, distance: 15.7
click at [510, 117] on div "Opportunities Dù bạn đang làm ở môi trường Outsourcing, Agency hay Product-Driv…" at bounding box center [294, 127] width 588 height 148
click at [416, 117] on p "Dù bạn đang làm ở môi trường Outsourcing, Agency hay Product-Driven, mỗi nơi đề…" at bounding box center [294, 117] width 374 height 57
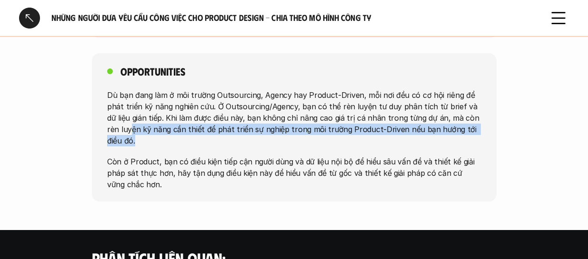
drag, startPoint x: 118, startPoint y: 136, endPoint x: 483, endPoint y: 136, distance: 365.1
click at [483, 136] on div "Opportunities Dù bạn đang làm ở môi trường Outsourcing, Agency hay Product-Driv…" at bounding box center [294, 127] width 405 height 148
click at [406, 136] on div "Dù bạn đang làm ở môi trường Outsourcing, Agency hay Product-Driven, mỗi nơi đề…" at bounding box center [294, 139] width 374 height 101
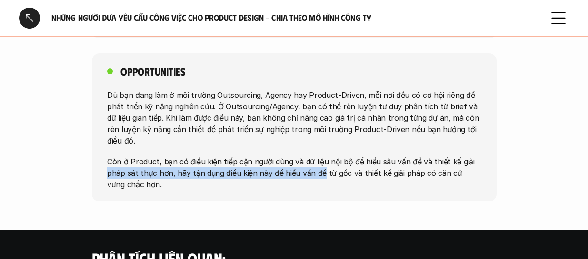
drag, startPoint x: 109, startPoint y: 158, endPoint x: 319, endPoint y: 158, distance: 210.4
click at [319, 158] on p "Còn ở Product, bạn có điều kiện tiếp cận người dùng và dữ liệu nội bộ để hiểu s…" at bounding box center [294, 173] width 374 height 34
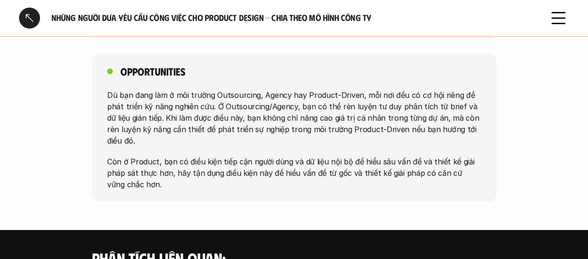
click at [368, 156] on p "Còn ở Product, bạn có điều kiện tiếp cận người dùng và dữ liệu nội bộ để hiểu s…" at bounding box center [294, 173] width 374 height 34
drag, startPoint x: 441, startPoint y: 149, endPoint x: 462, endPoint y: 149, distance: 20.9
click at [462, 156] on p "Còn ở Product, bạn có điều kiện tiếp cận người dùng và dữ liệu nội bộ để hiểu s…" at bounding box center [294, 173] width 374 height 34
drag, startPoint x: 290, startPoint y: 157, endPoint x: 106, endPoint y: 163, distance: 184.3
click at [287, 157] on p "Còn ở Product, bạn có điều kiện tiếp cận người dùng và dữ liệu nội bộ để hiểu s…" at bounding box center [294, 173] width 374 height 34
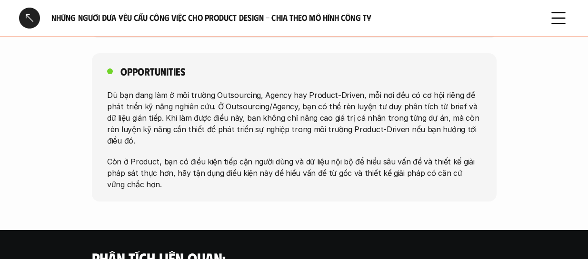
click at [153, 156] on p "Còn ở Product, bạn có điều kiện tiếp cận người dùng và dữ liệu nội bộ để hiểu s…" at bounding box center [294, 173] width 374 height 34
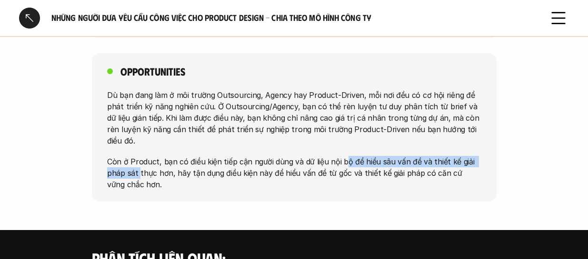
drag, startPoint x: 229, startPoint y: 162, endPoint x: 339, endPoint y: 154, distance: 110.3
click at [344, 156] on p "Còn ở Product, bạn có điều kiện tiếp cận người dùng và dữ liệu nội bộ để hiểu s…" at bounding box center [294, 173] width 374 height 34
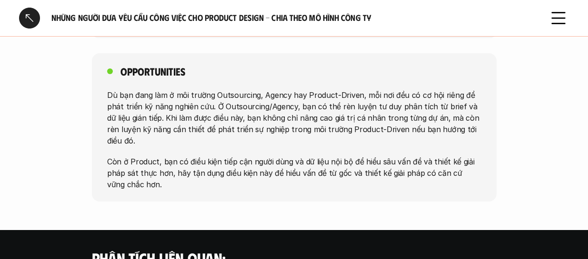
click at [223, 159] on p "Còn ở Product, bạn có điều kiện tiếp cận người dùng và dữ liệu nội bộ để hiểu s…" at bounding box center [294, 173] width 374 height 34
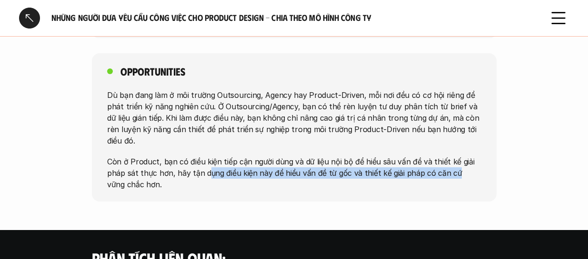
drag, startPoint x: 206, startPoint y: 163, endPoint x: 346, endPoint y: 165, distance: 140.4
click at [424, 165] on p "Còn ở Product, bạn có điều kiện tiếp cận người dùng và dữ liệu nội bộ để hiểu s…" at bounding box center [294, 173] width 374 height 34
click at [344, 165] on p "Còn ở Product, bạn có điều kiện tiếp cận người dùng và dữ liệu nội bộ để hiểu s…" at bounding box center [294, 173] width 374 height 34
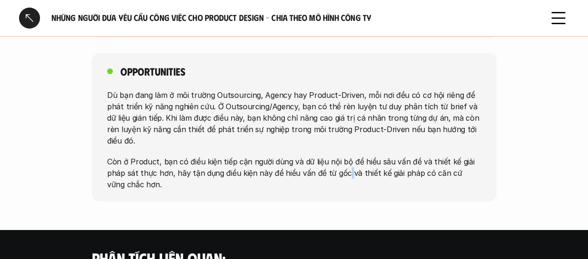
drag, startPoint x: 344, startPoint y: 165, endPoint x: 373, endPoint y: 167, distance: 29.5
click at [345, 167] on p "Còn ở Product, bạn có điều kiện tiếp cận người dùng và dữ liệu nội bộ để hiểu s…" at bounding box center [294, 173] width 374 height 34
drag, startPoint x: 465, startPoint y: 168, endPoint x: 495, endPoint y: 168, distance: 29.5
click at [495, 168] on div "Opportunities Dù bạn đang làm ở môi trường Outsourcing, Agency hay Product-Driv…" at bounding box center [294, 127] width 405 height 148
click at [351, 168] on p "Còn ở Product, bạn có điều kiện tiếp cận người dùng và dữ liệu nội bộ để hiểu s…" at bounding box center [294, 173] width 374 height 34
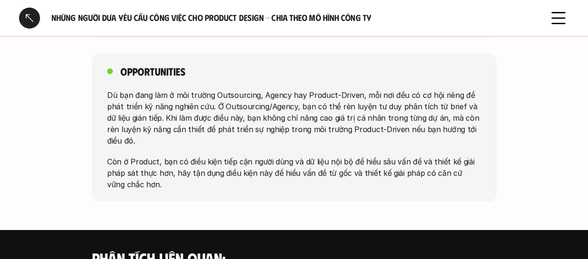
click at [231, 164] on p "Còn ở Product, bạn có điều kiện tiếp cận người dùng và dữ liệu nội bộ để hiểu s…" at bounding box center [294, 173] width 374 height 34
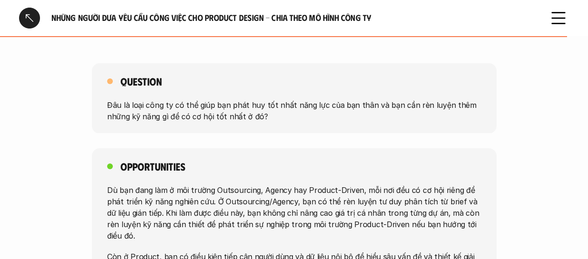
click at [33, 11] on div at bounding box center [29, 18] width 21 height 21
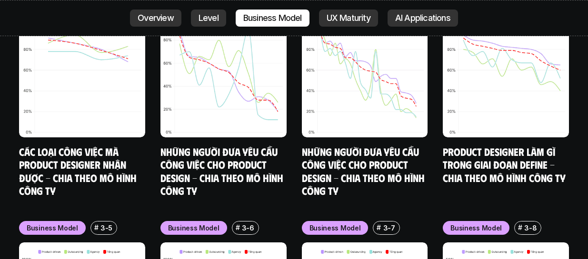
scroll to position [3848, 0]
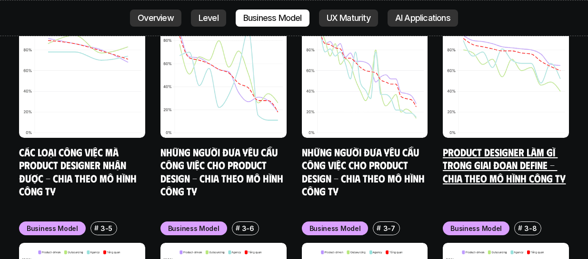
click at [502, 146] on link "Product Designer làm gì trong giai đoạn Define - Chia theo mô hình công ty" at bounding box center [504, 165] width 123 height 39
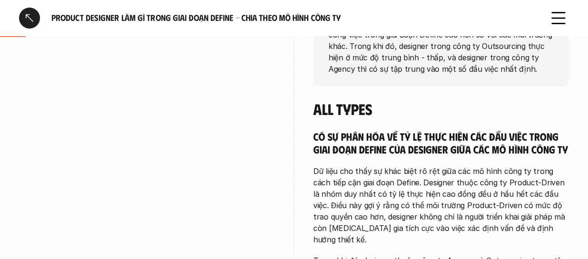
scroll to position [286, 0]
